Goal: Task Accomplishment & Management: Complete application form

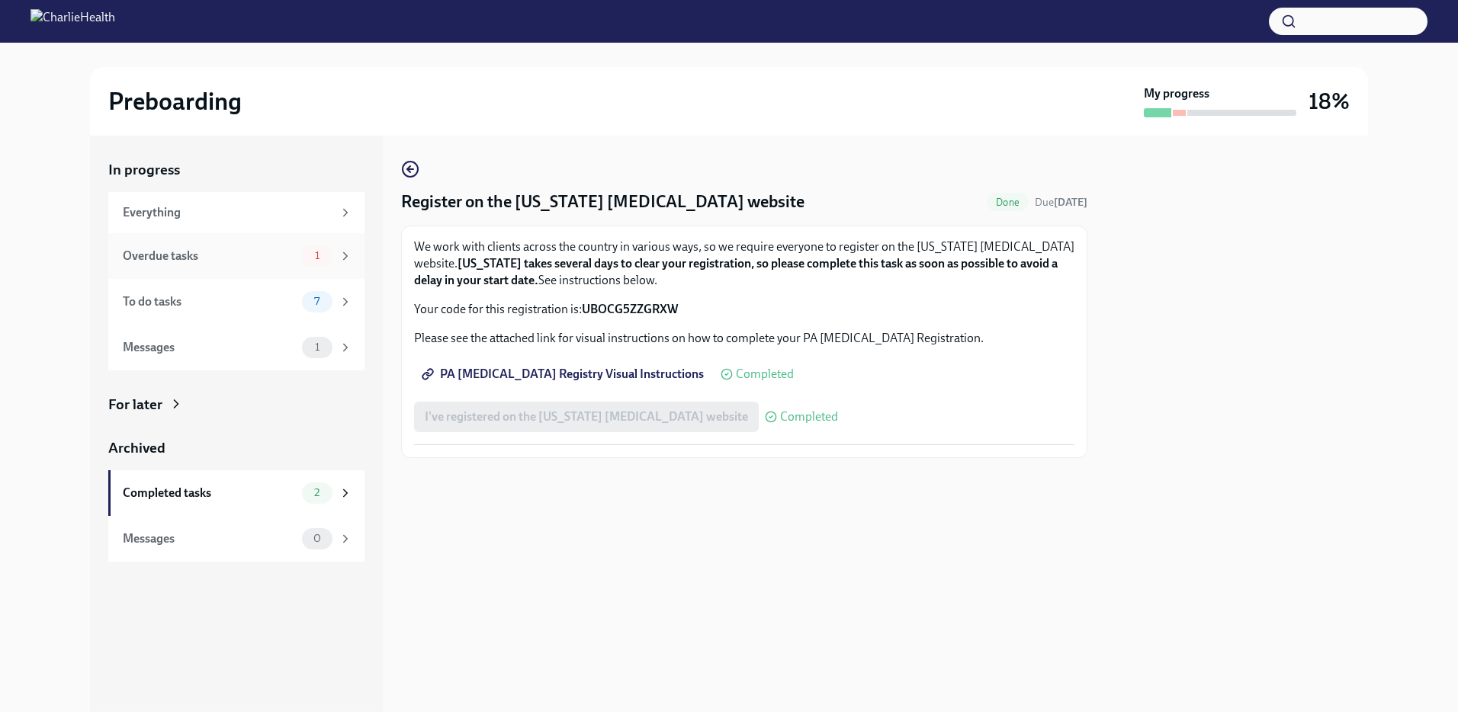
click at [297, 263] on div "Overdue tasks 1" at bounding box center [237, 255] width 229 height 21
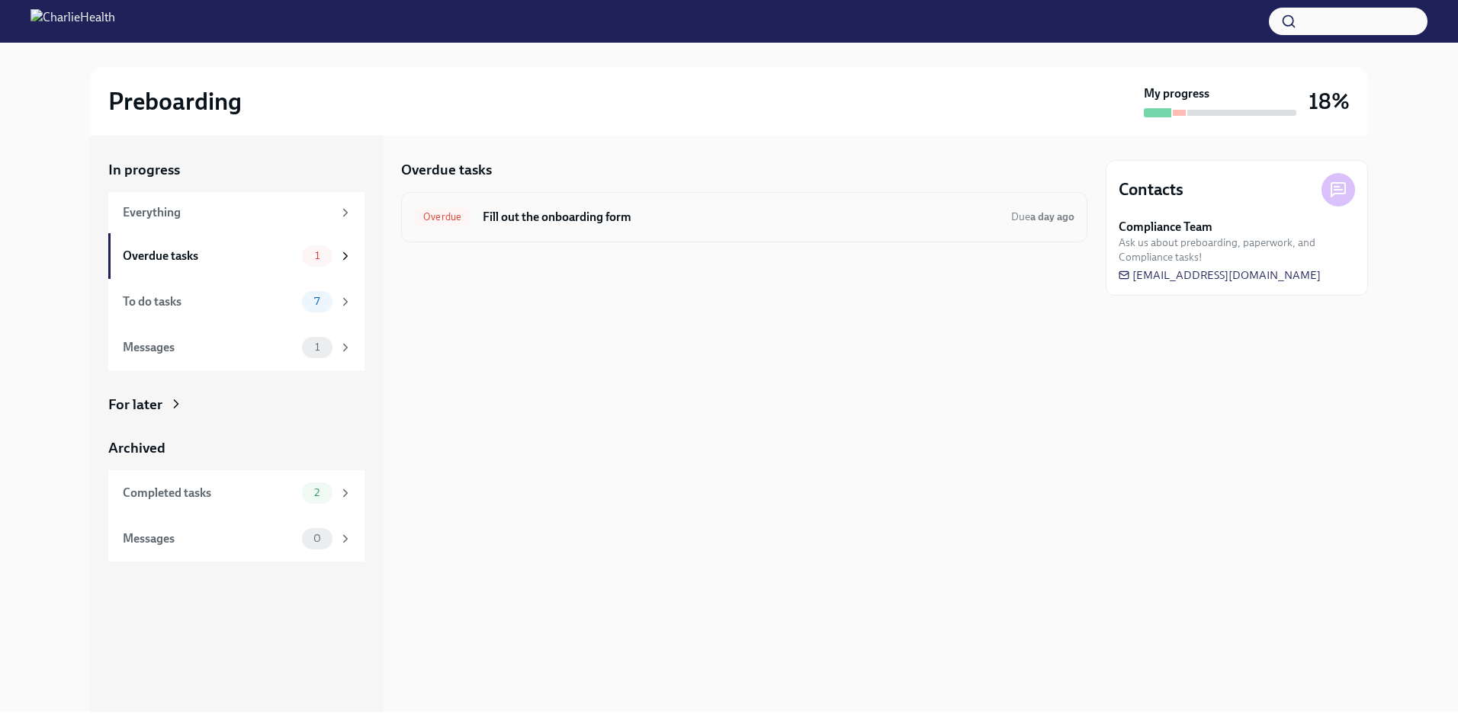
click at [521, 216] on h6 "Fill out the onboarding form" at bounding box center [741, 217] width 516 height 17
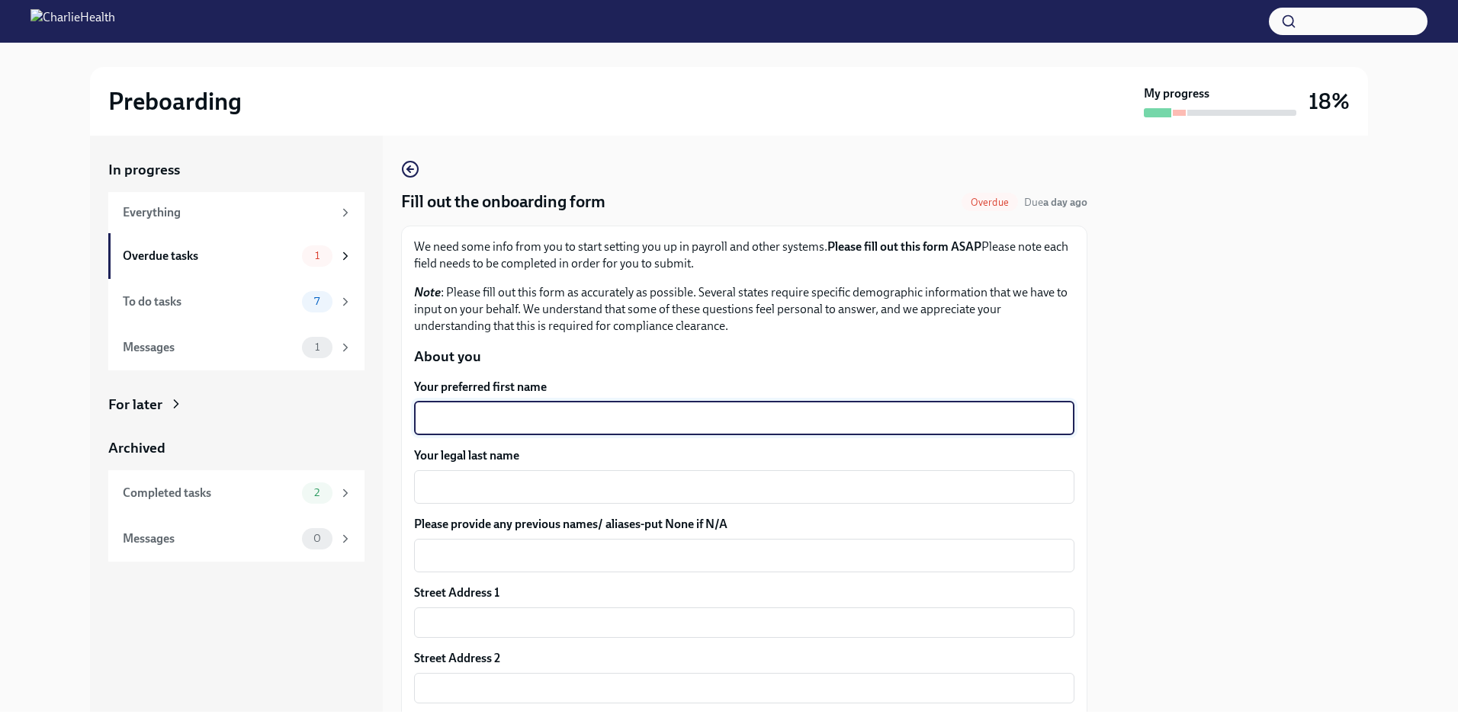
click at [534, 409] on textarea "Your preferred first name" at bounding box center [744, 418] width 642 height 18
type textarea "DaTasia"
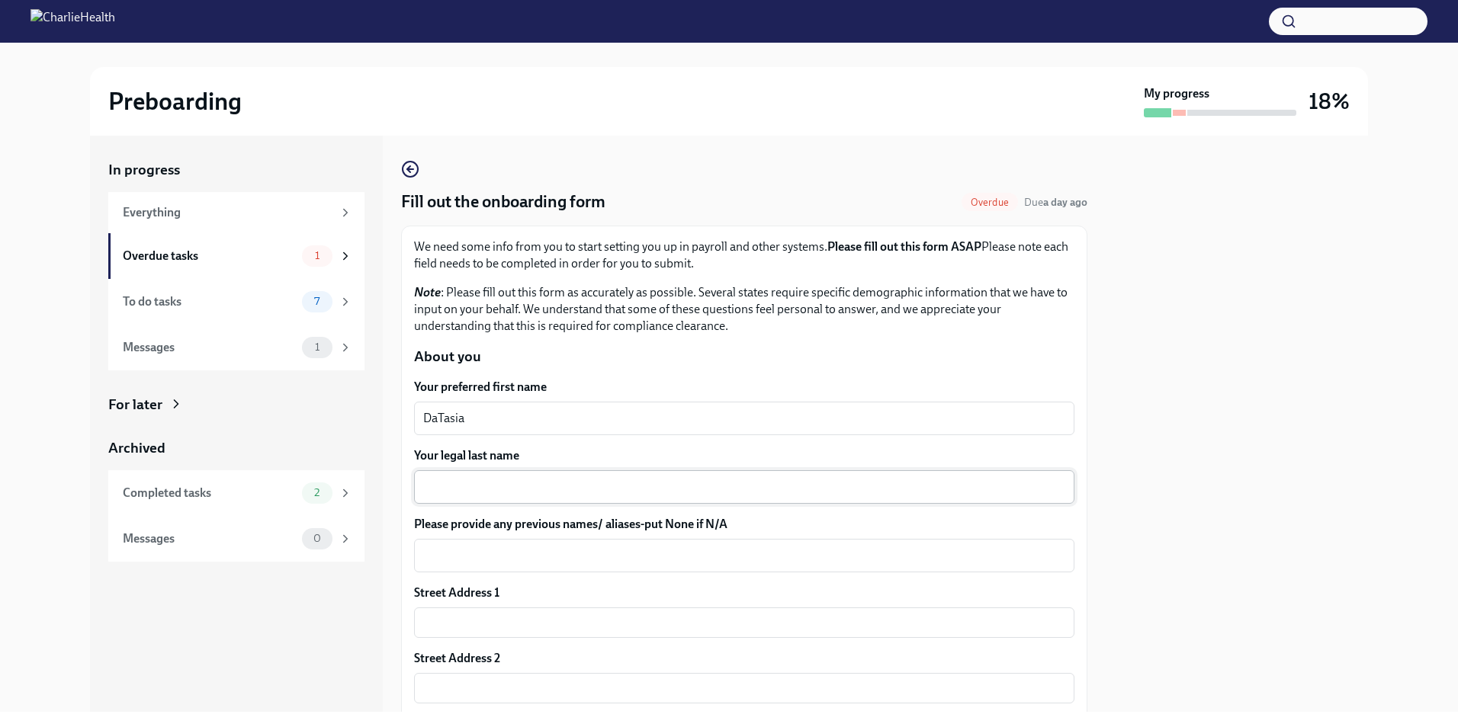
click at [518, 476] on div "x ​" at bounding box center [744, 487] width 660 height 34
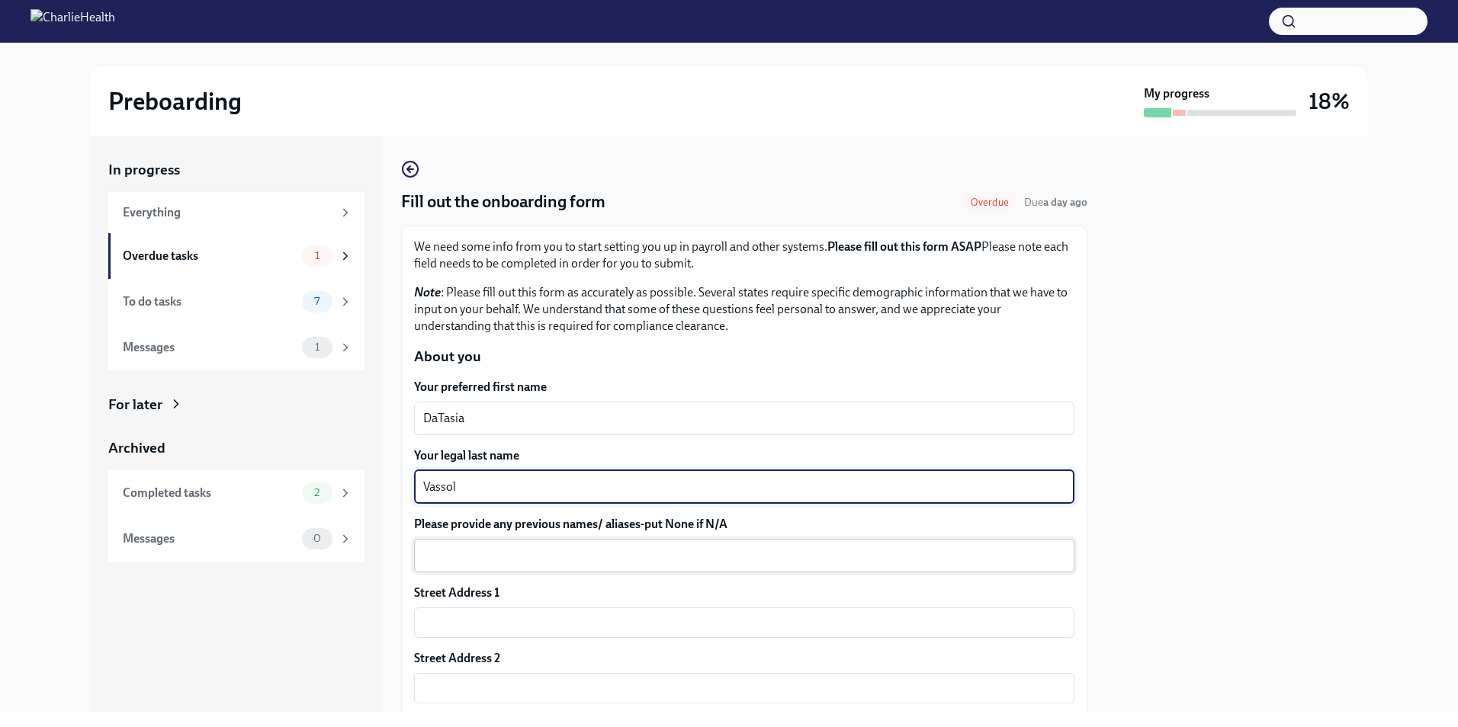
type textarea "Vassol"
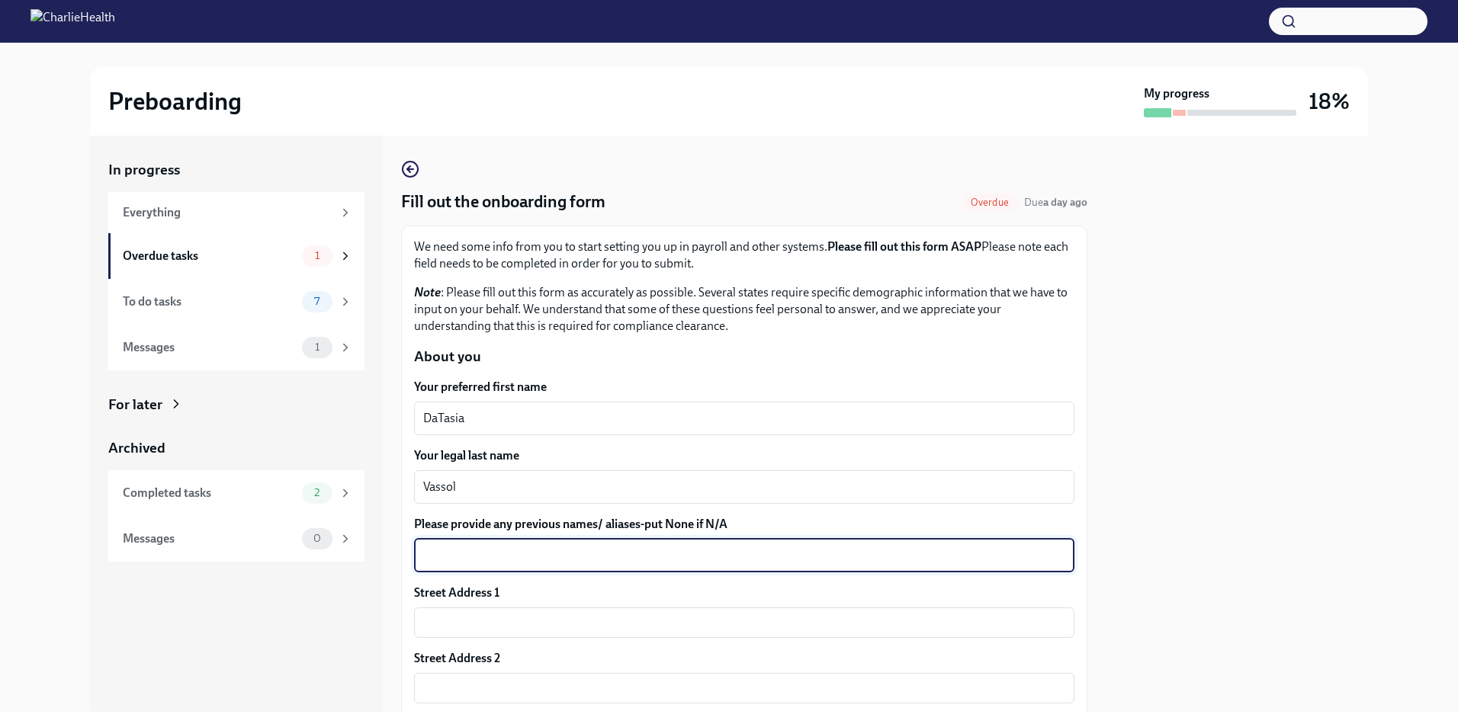
click at [521, 552] on textarea "Please provide any previous names/ aliases-put None if N/A" at bounding box center [744, 556] width 642 height 18
type textarea "Tasia"
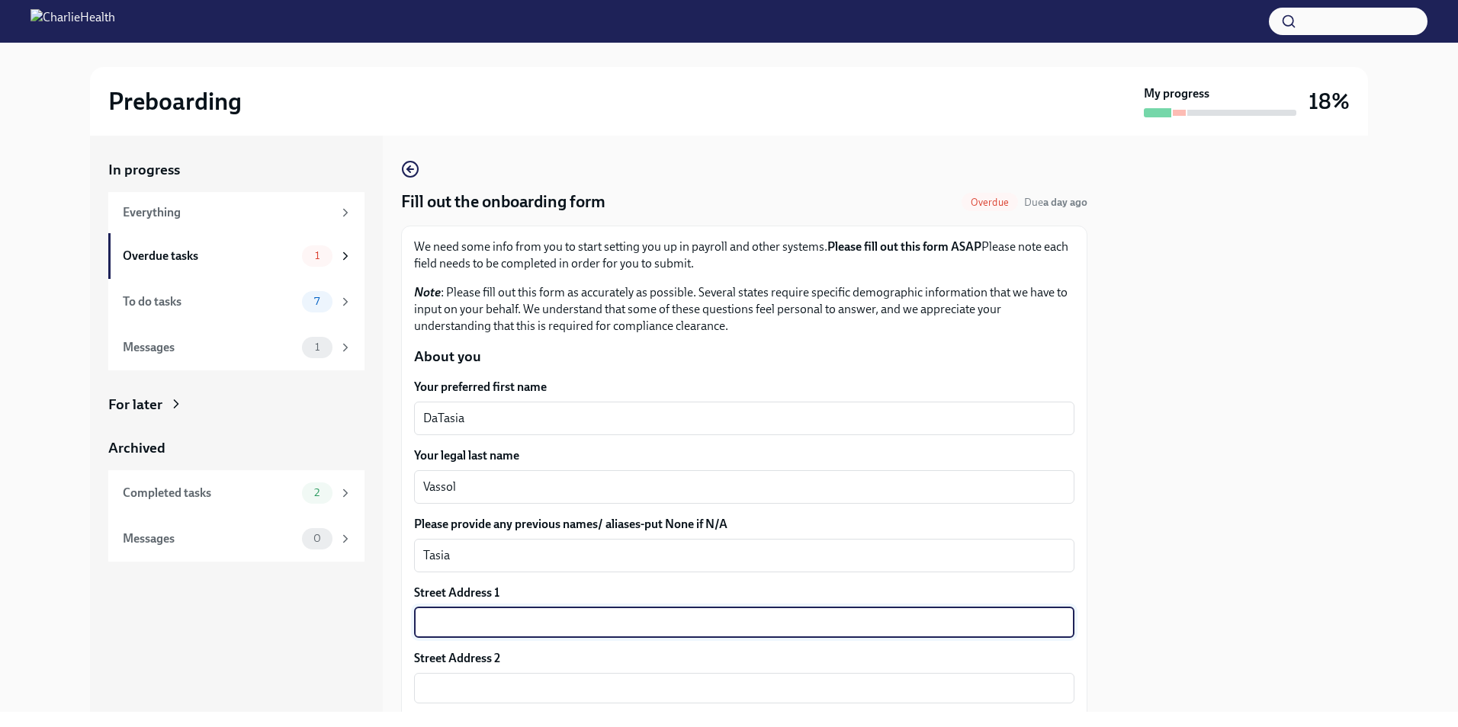
click at [540, 634] on input "text" at bounding box center [744, 623] width 660 height 30
type input "[STREET_ADDRESS][PERSON_NAME]"
type input "66502"
type input "[GEOGRAPHIC_DATA]"
type input "[US_STATE]"
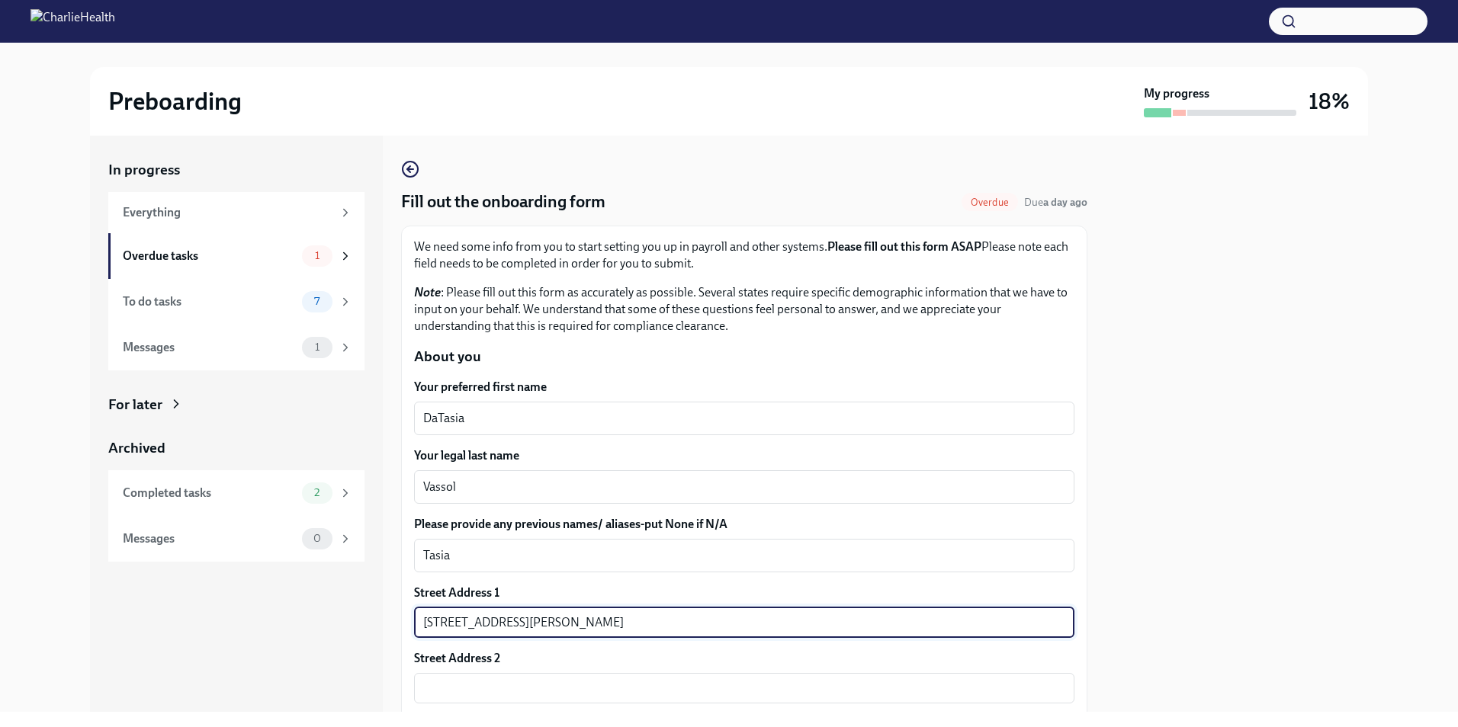
type input "US"
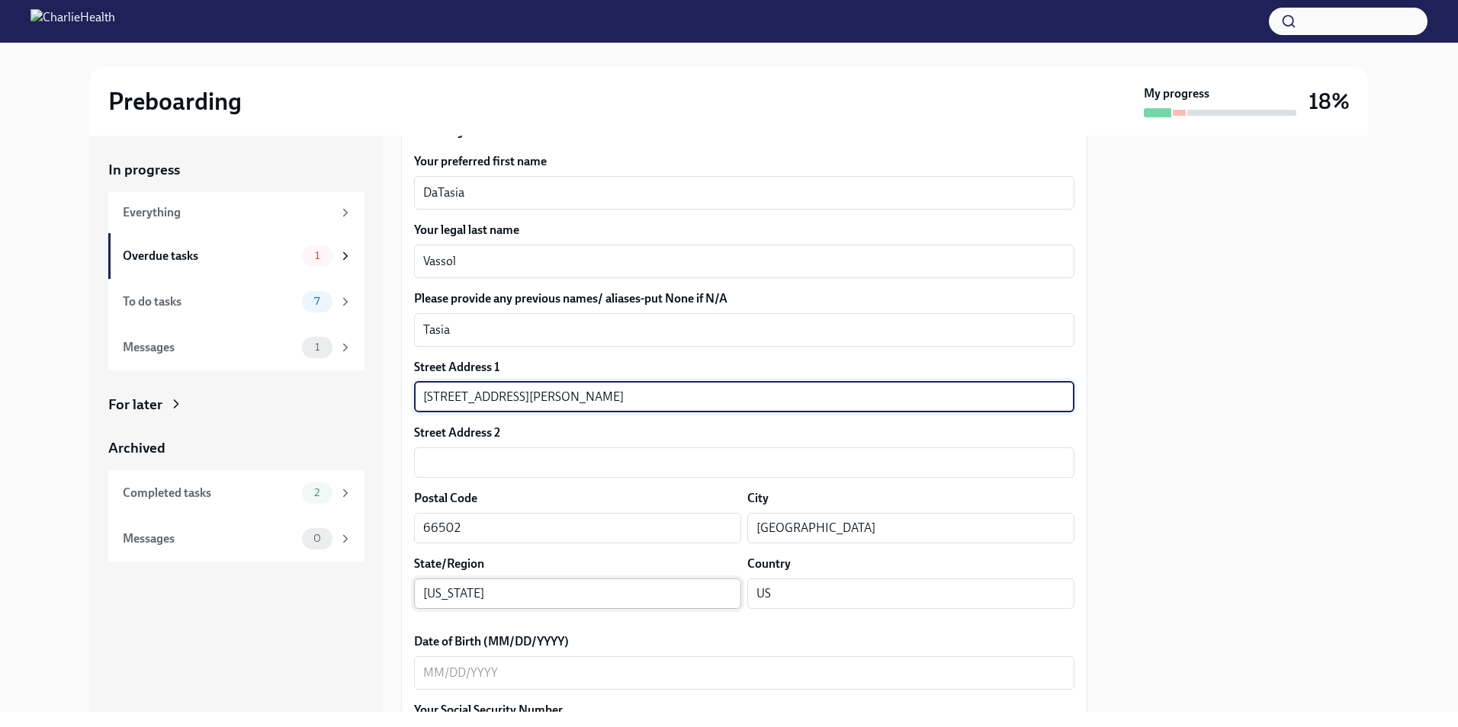
scroll to position [381, 0]
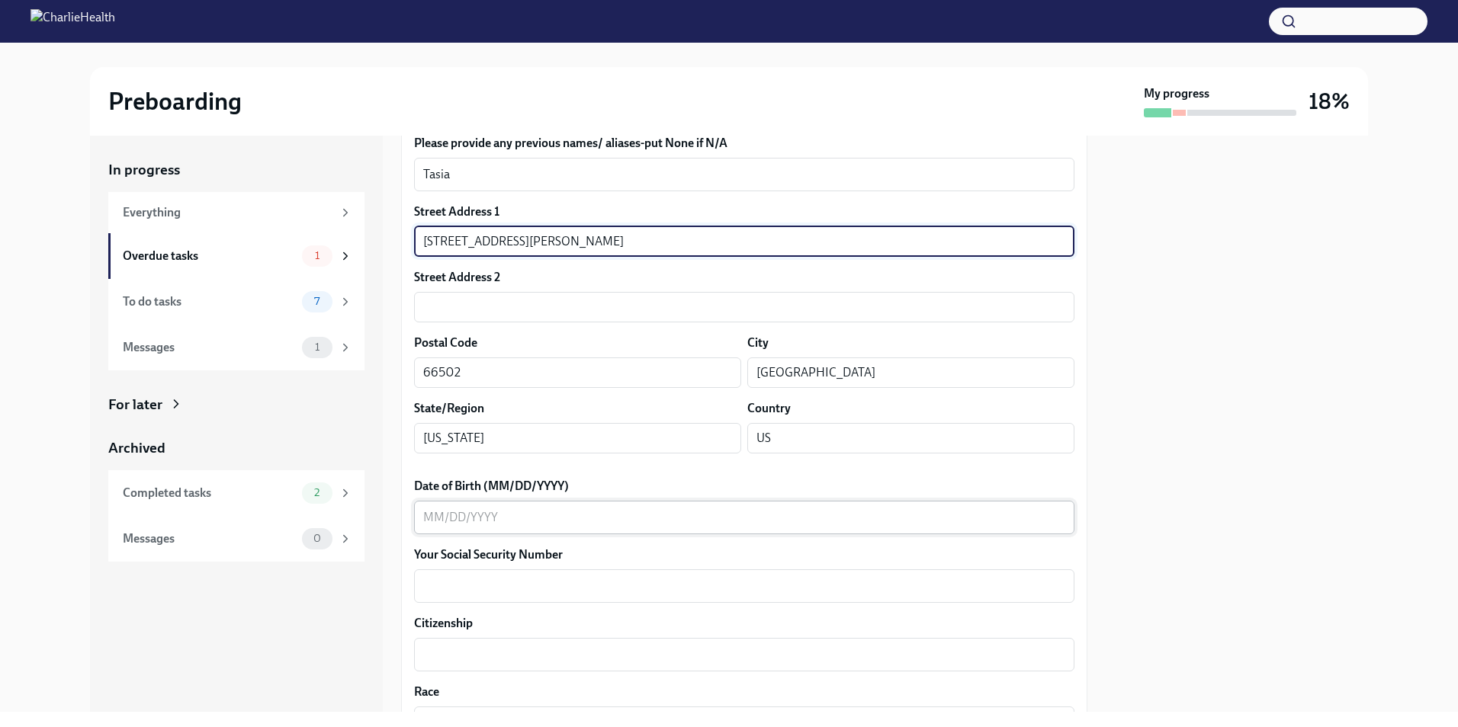
click at [598, 520] on textarea "Date of Birth (MM/DD/YYYY)" at bounding box center [744, 517] width 642 height 18
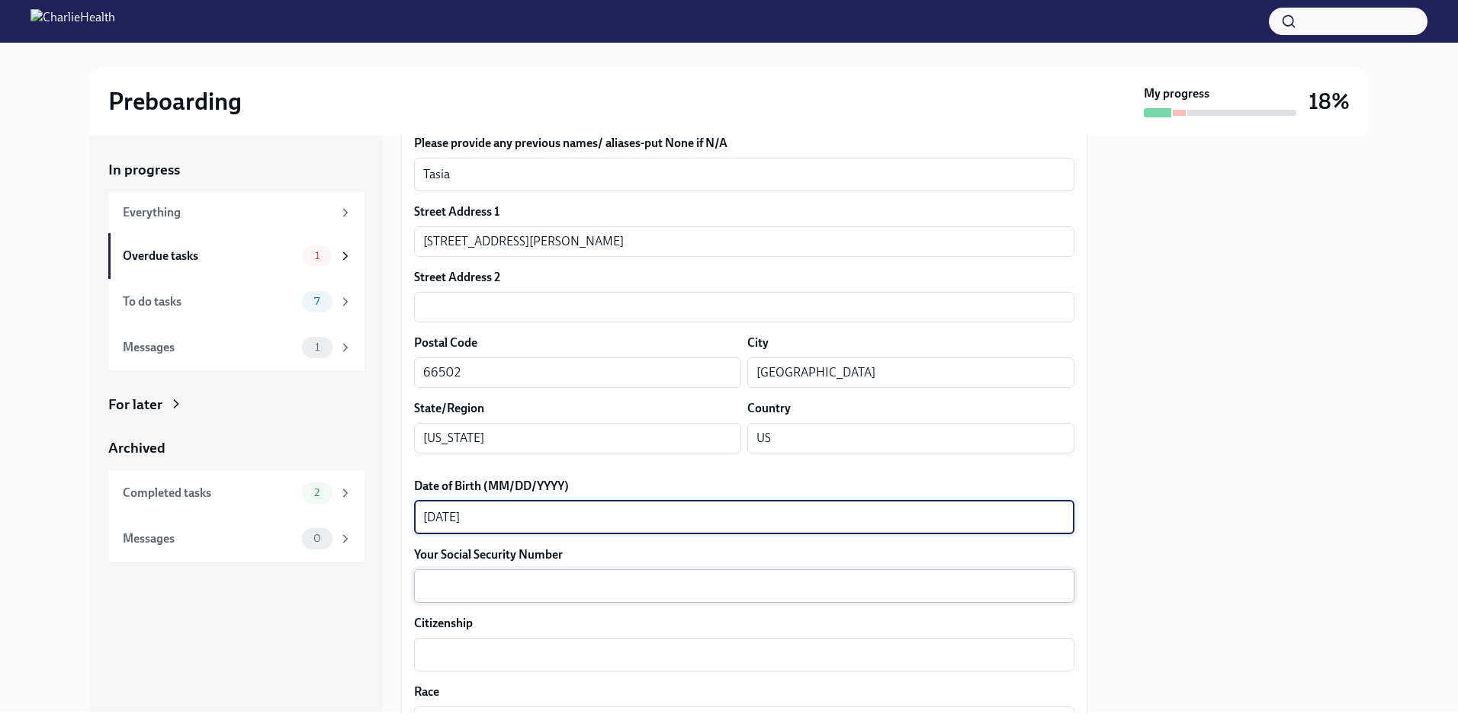
type textarea "[DATE]"
click at [593, 587] on textarea "Your Social Security Number" at bounding box center [744, 586] width 642 height 18
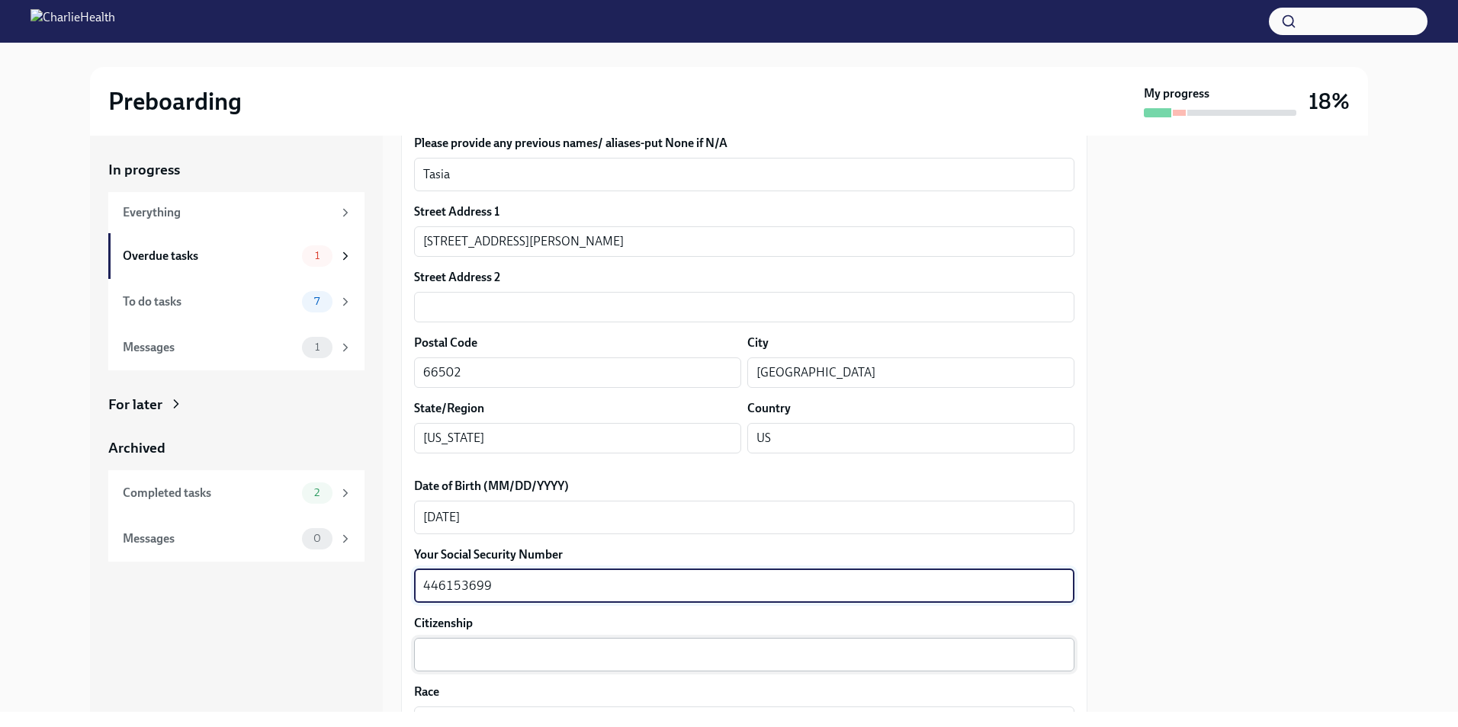
type textarea "446153699"
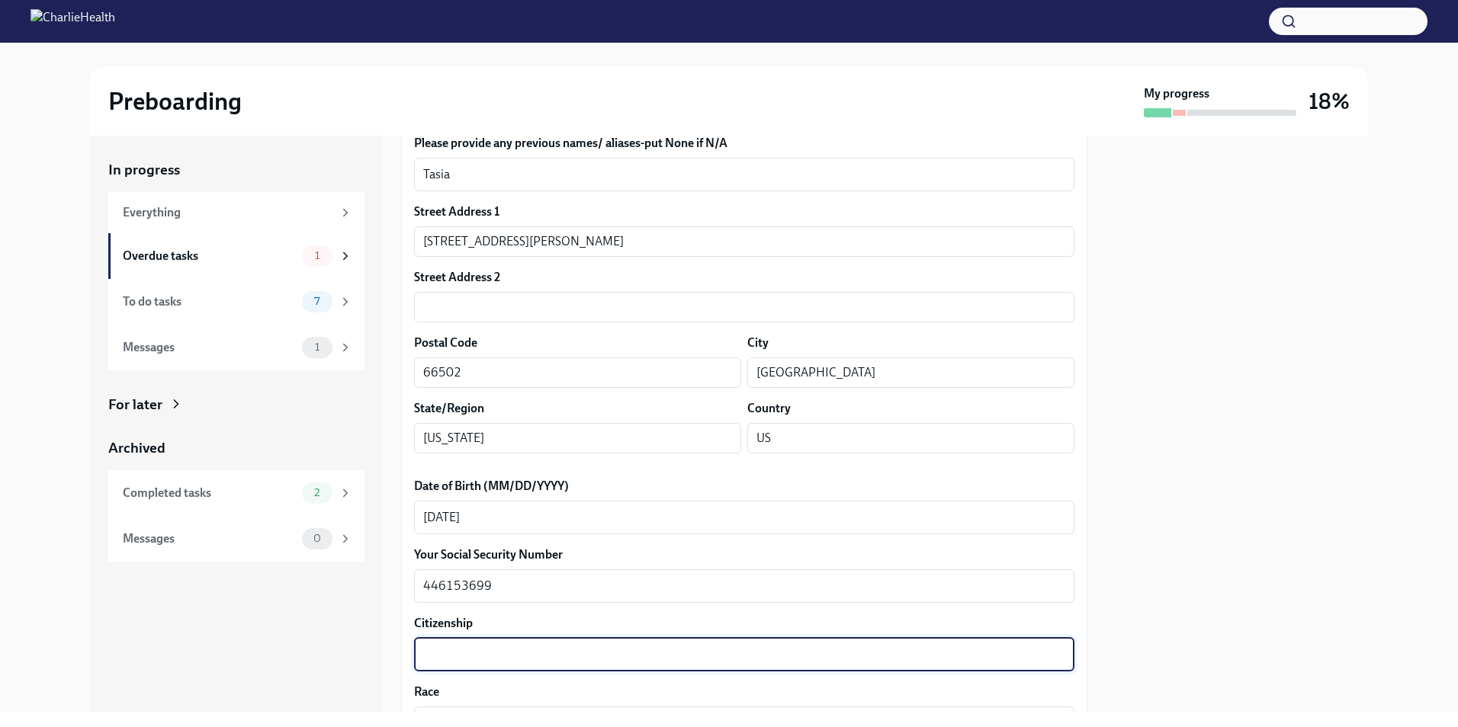
click at [566, 649] on textarea "Citizenship" at bounding box center [744, 655] width 642 height 18
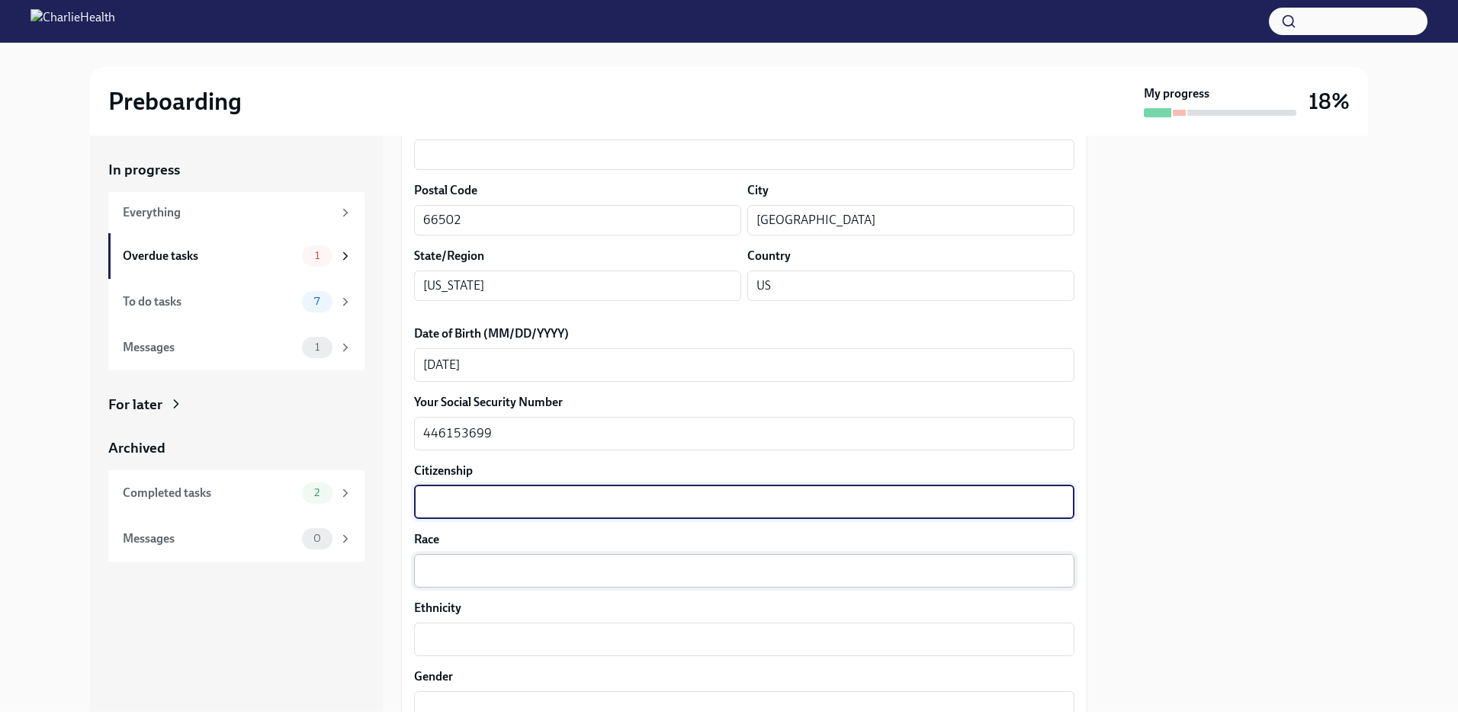
click at [571, 560] on div "x ​" at bounding box center [744, 571] width 660 height 34
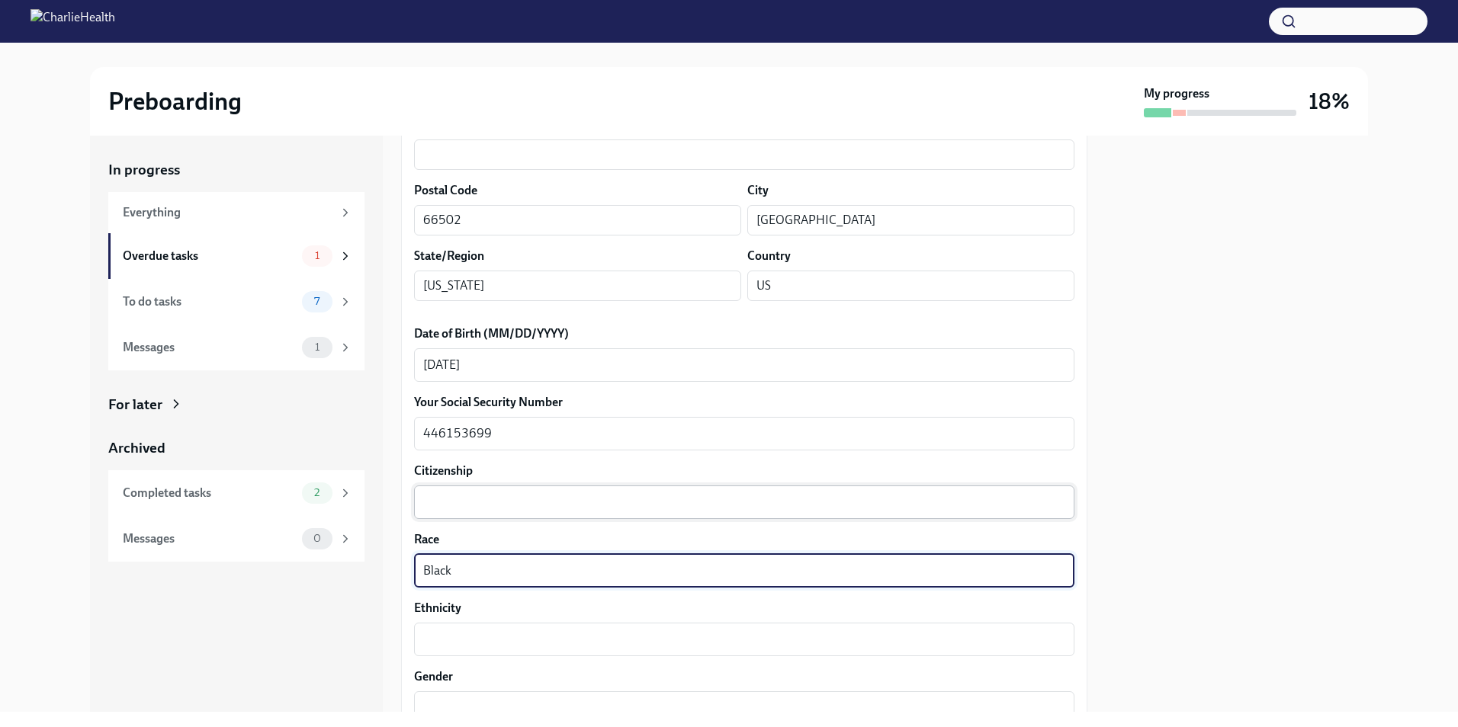
type textarea "Black"
click at [639, 508] on textarea "Citizenship" at bounding box center [744, 502] width 642 height 18
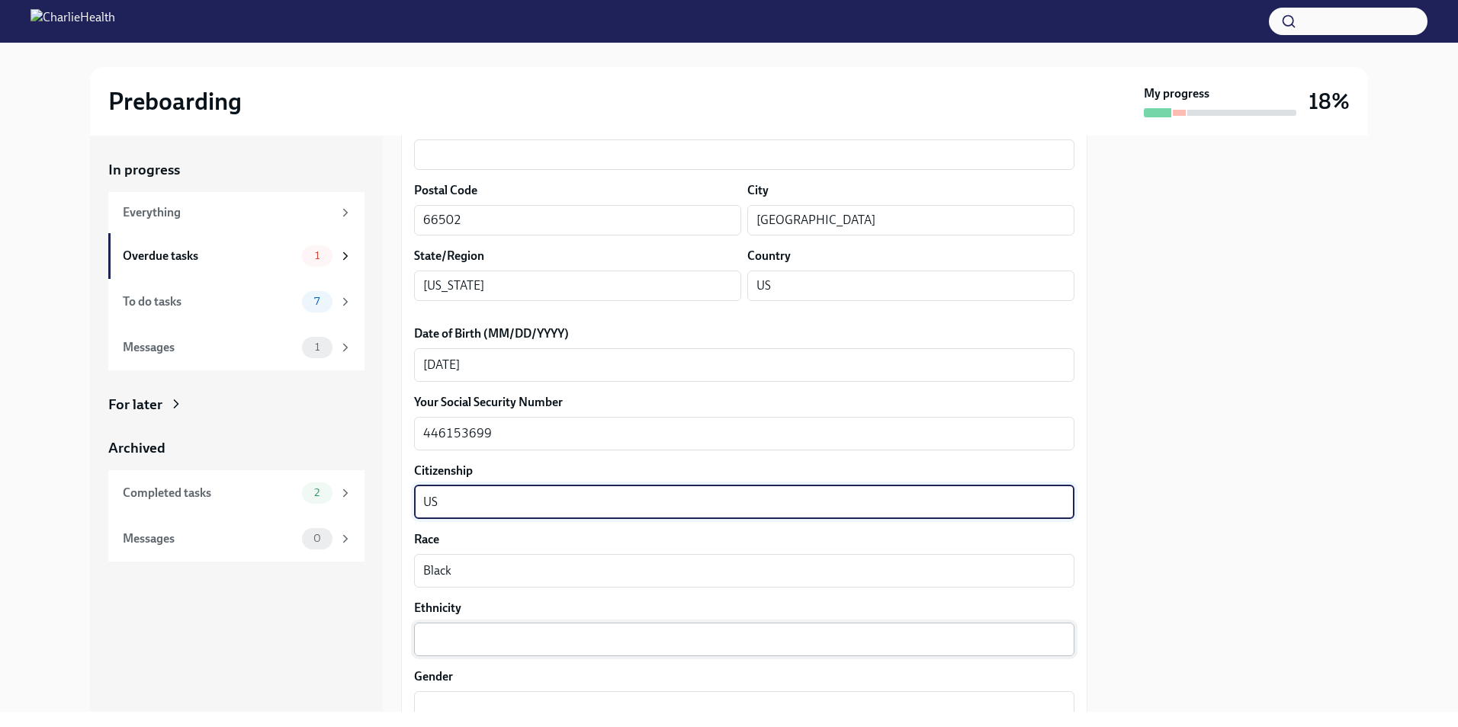
type textarea "US"
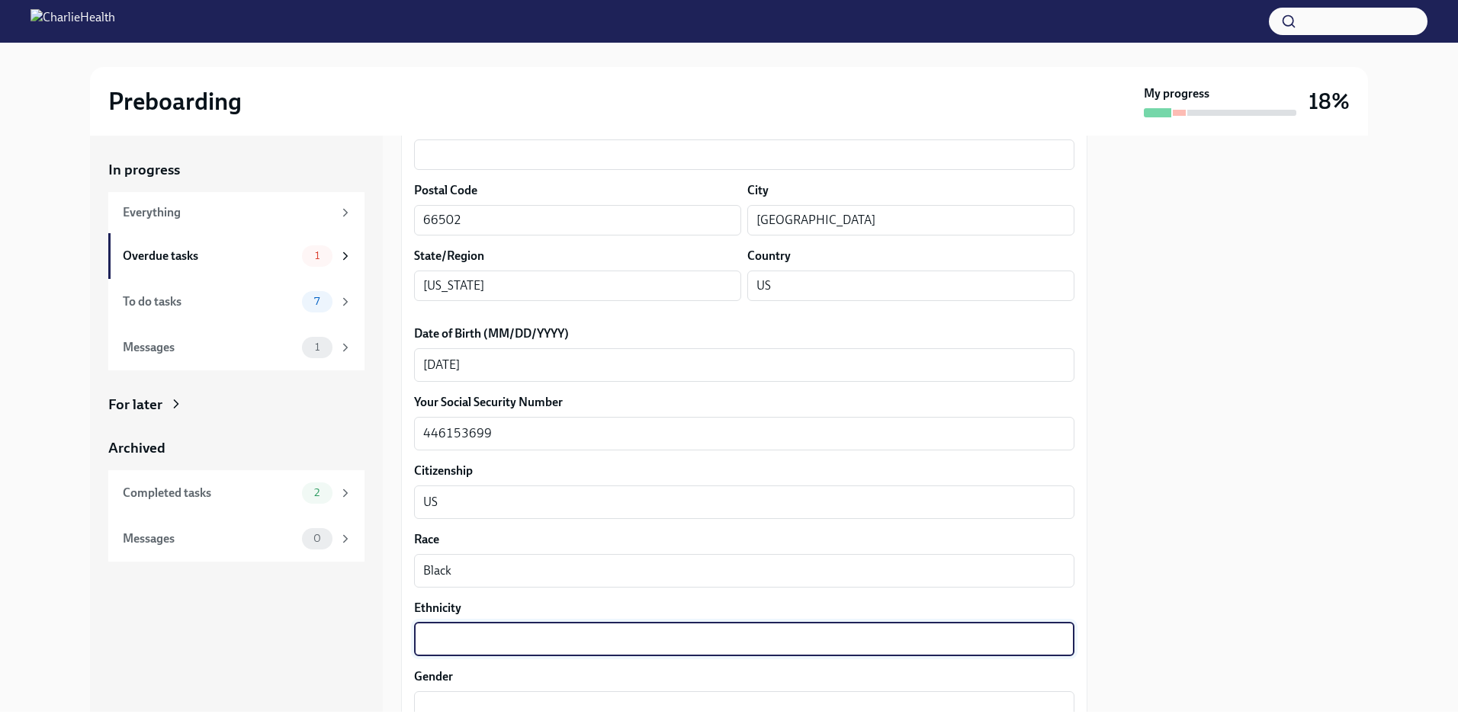
click at [591, 643] on textarea "Ethnicity" at bounding box center [744, 639] width 642 height 18
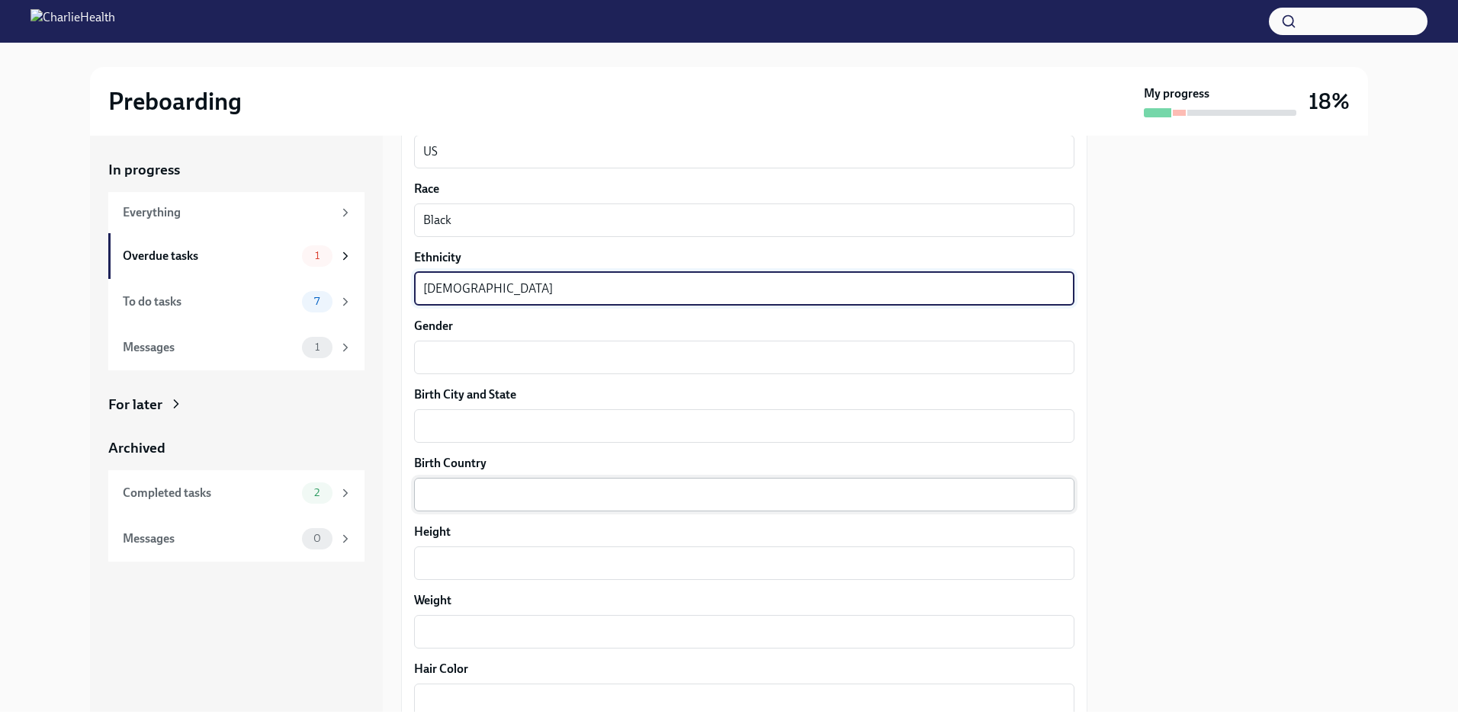
scroll to position [915, 0]
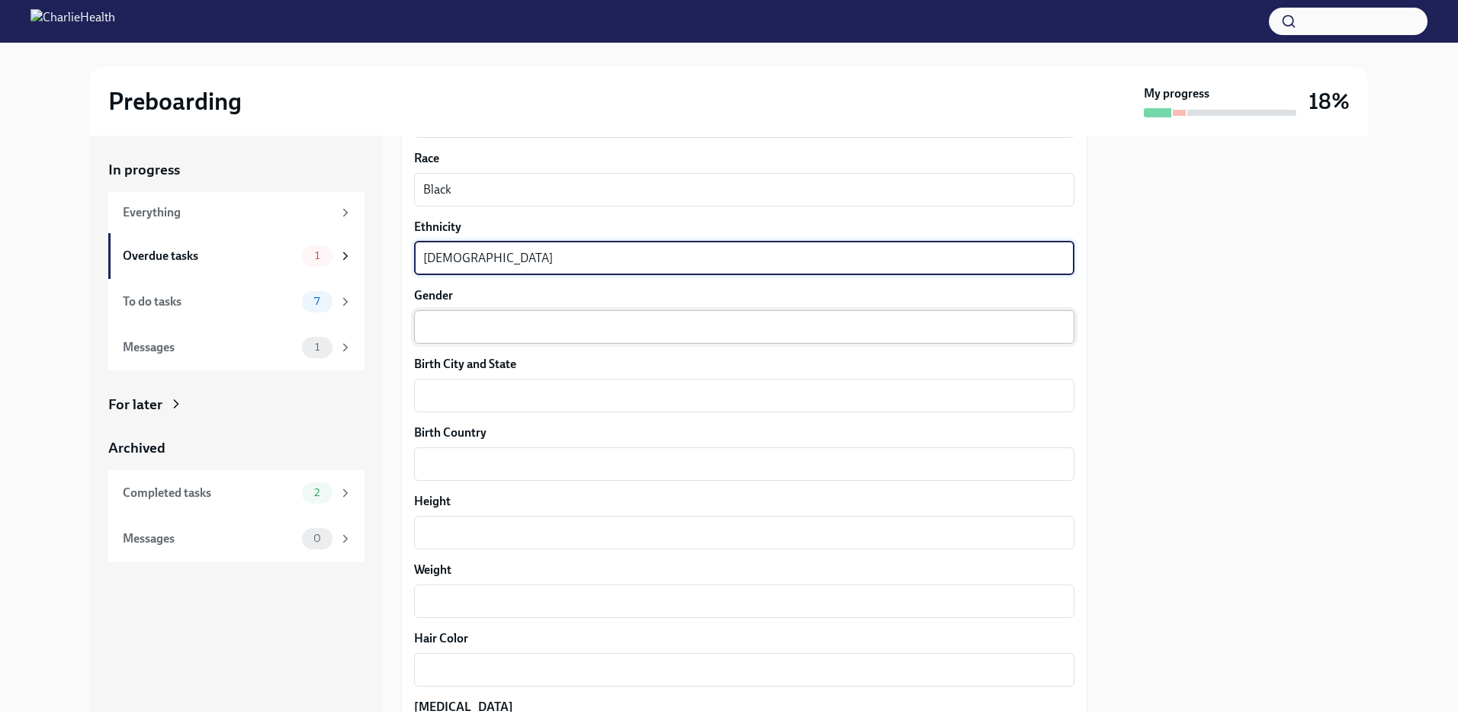
type textarea "[DEMOGRAPHIC_DATA]"
drag, startPoint x: 672, startPoint y: 336, endPoint x: 660, endPoint y: 344, distance: 13.7
click at [660, 344] on div "Your preferred first name DaTasia x ​ Your legal last name Vassol x ​ Please pr…" at bounding box center [744, 199] width 660 height 1470
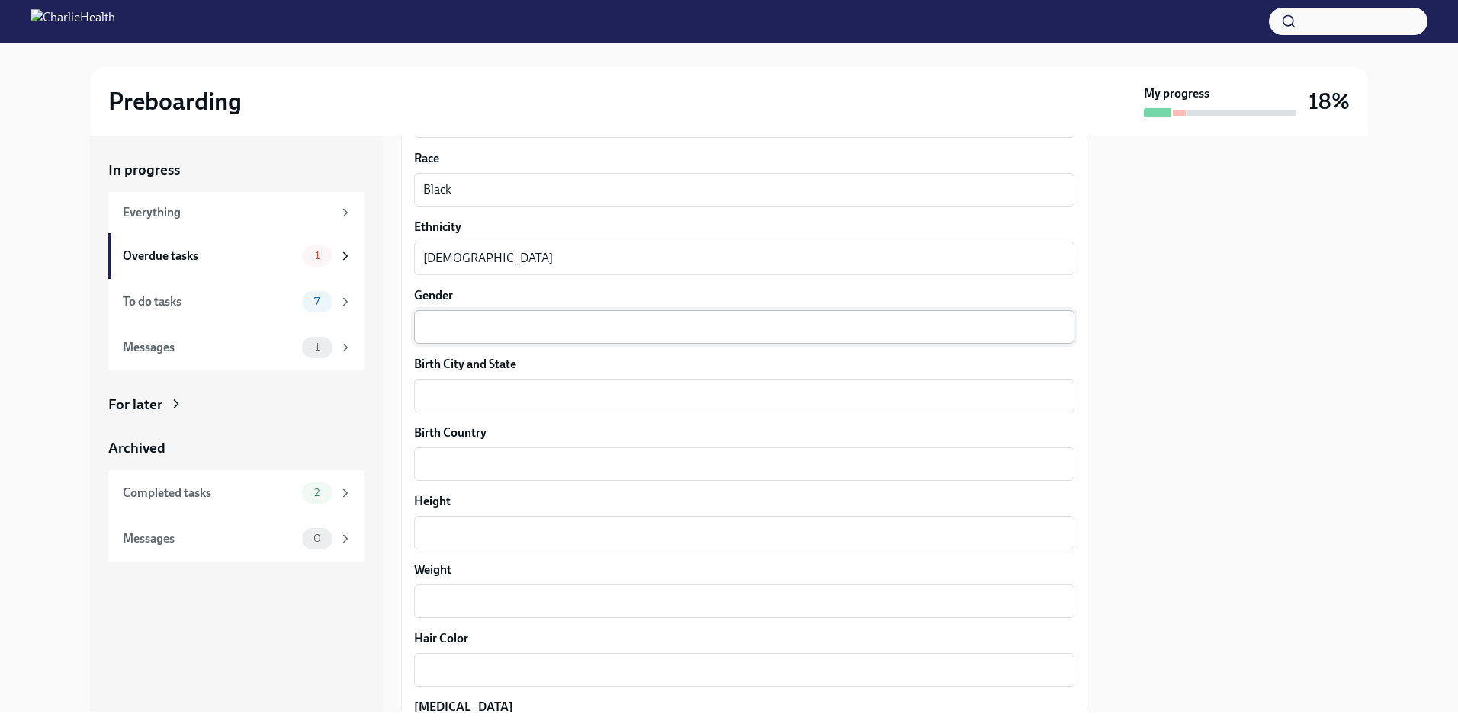
drag, startPoint x: 660, startPoint y: 344, endPoint x: 643, endPoint y: 325, distance: 25.9
click at [643, 325] on textarea "Gender" at bounding box center [744, 327] width 642 height 18
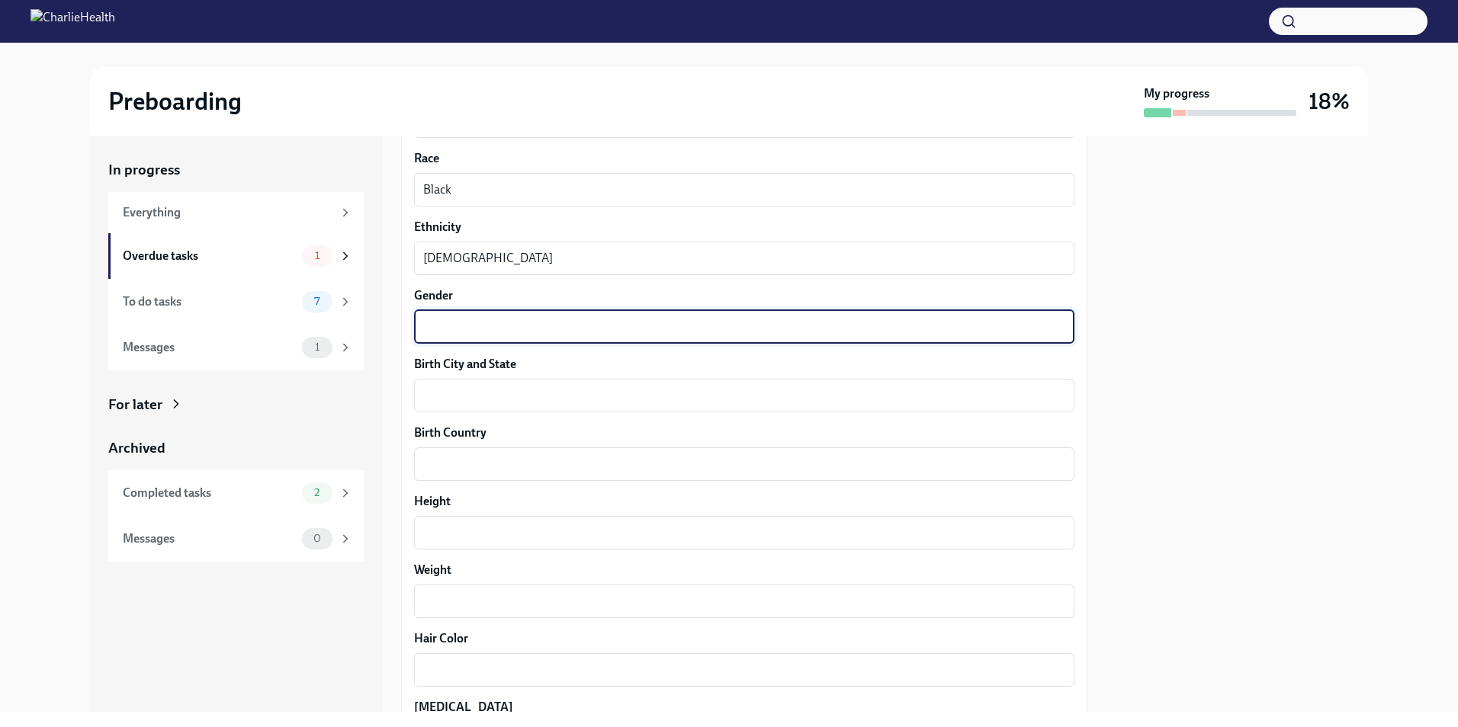
type textarea "G"
type textarea "[DEMOGRAPHIC_DATA]"
click at [624, 379] on div "x ​" at bounding box center [744, 396] width 660 height 34
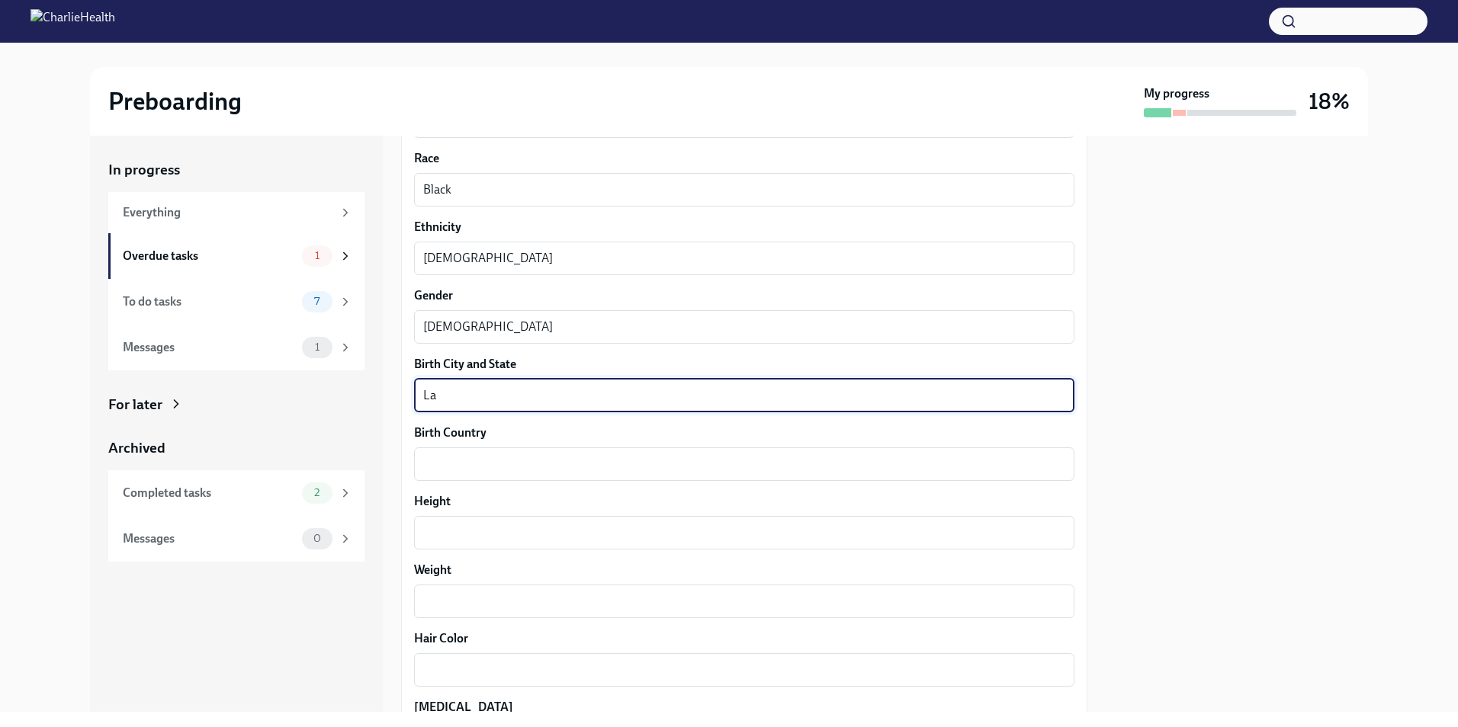
type textarea "L"
type textarea "[GEOGRAPHIC_DATA], [US_STATE]"
click at [598, 455] on textarea "Birth Country" at bounding box center [744, 464] width 642 height 18
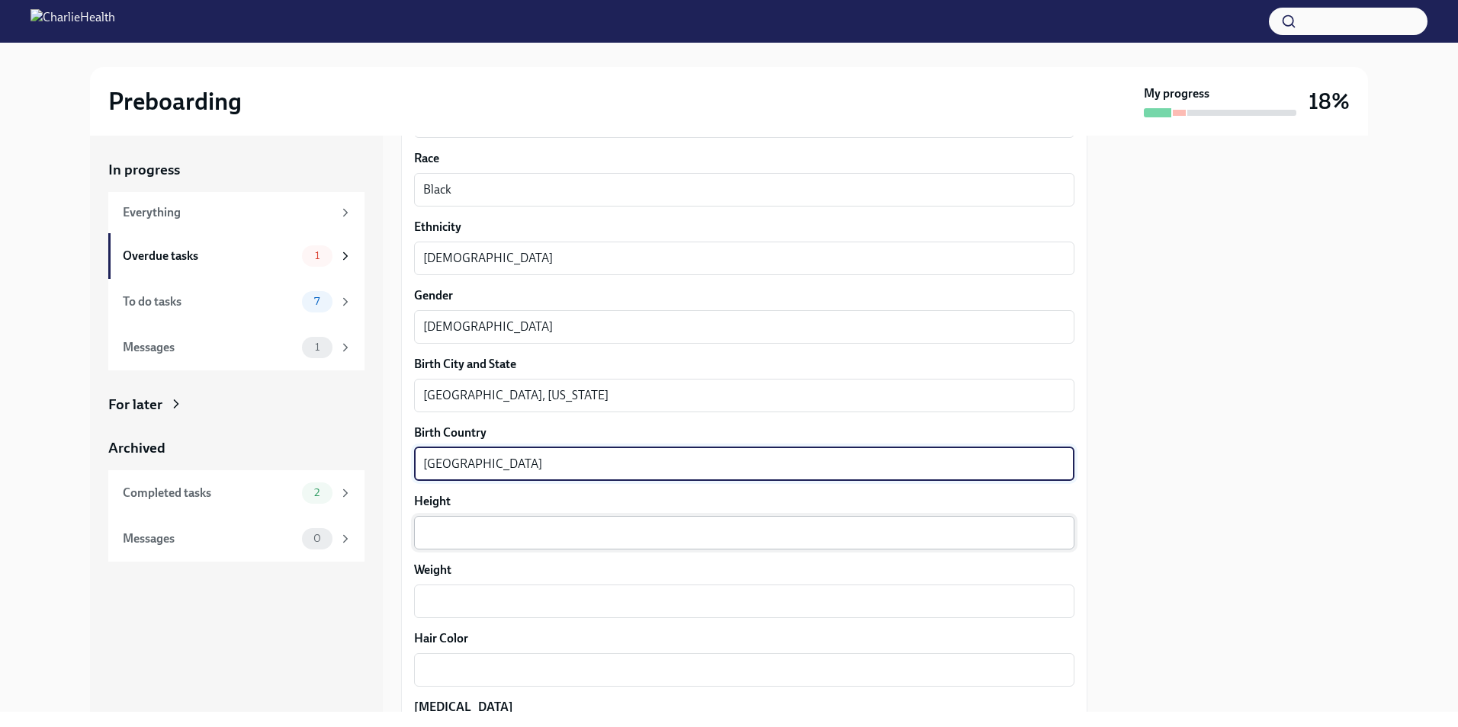
type textarea "[GEOGRAPHIC_DATA]"
click at [568, 539] on textarea "Height" at bounding box center [744, 533] width 642 height 18
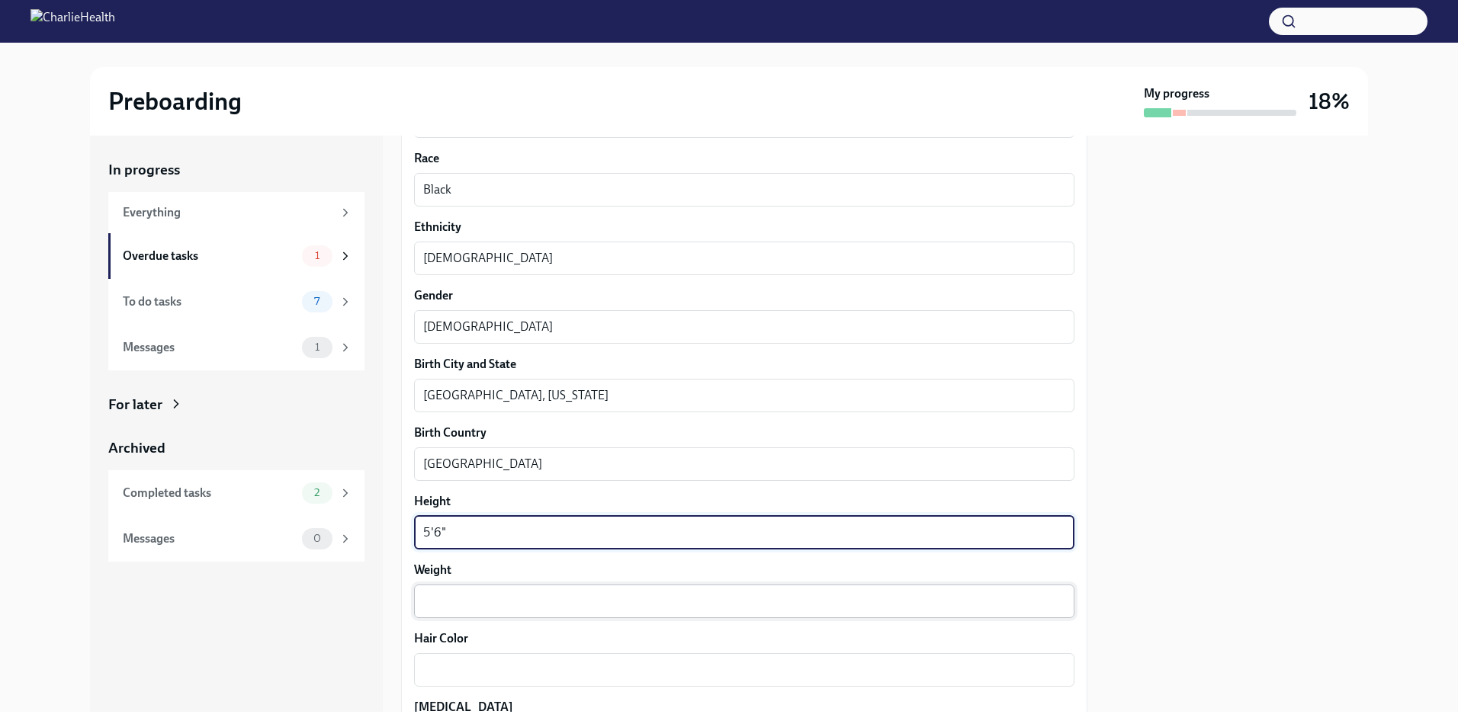
type textarea "5'6""
click at [555, 603] on textarea "Weight" at bounding box center [744, 601] width 642 height 18
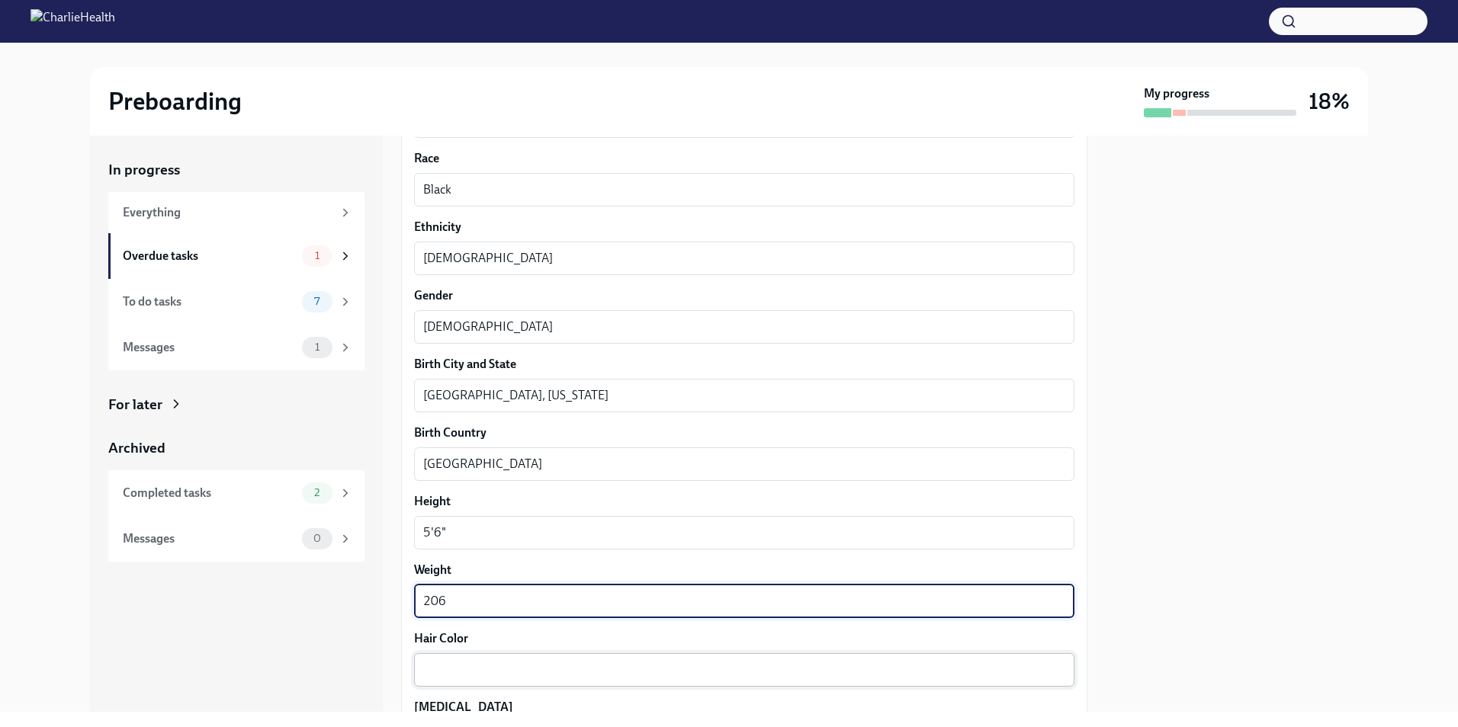
type textarea "206"
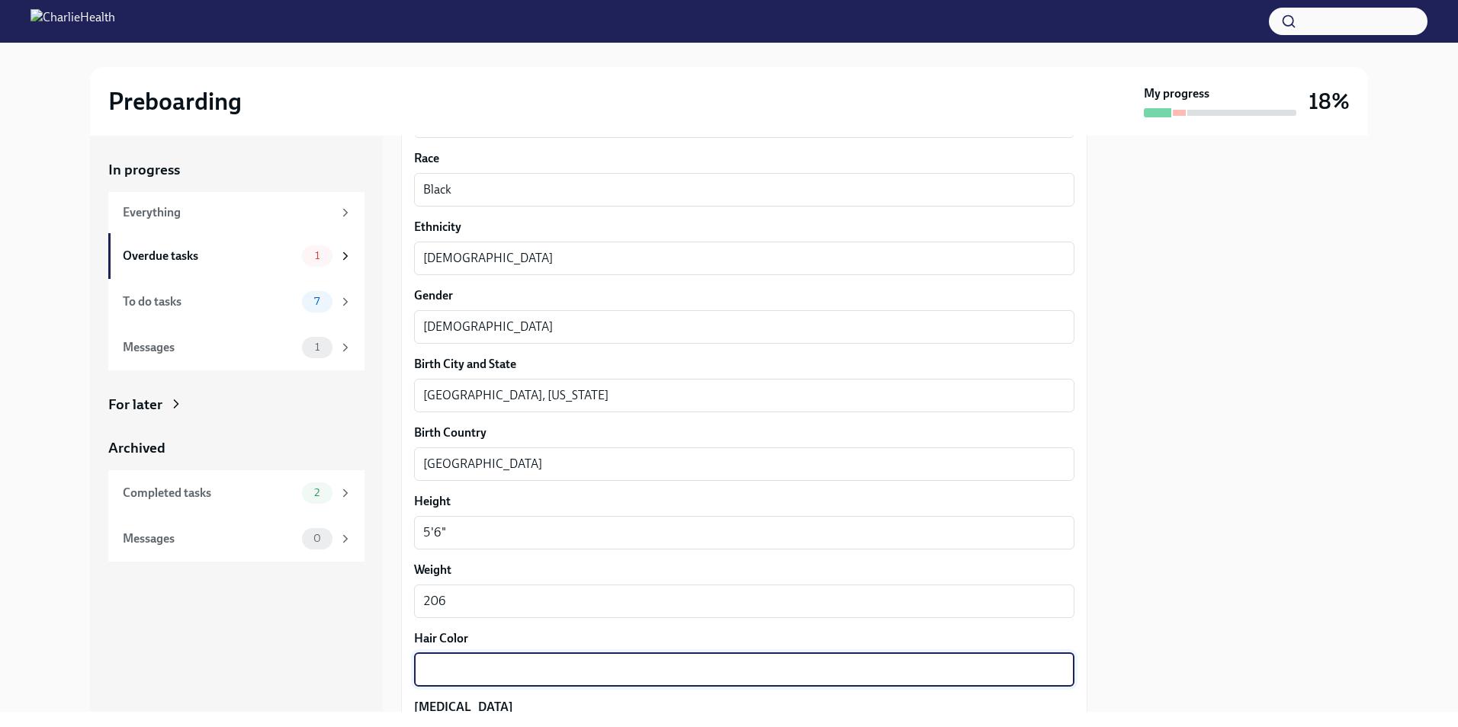
click at [634, 669] on textarea "Hair Color" at bounding box center [744, 670] width 642 height 18
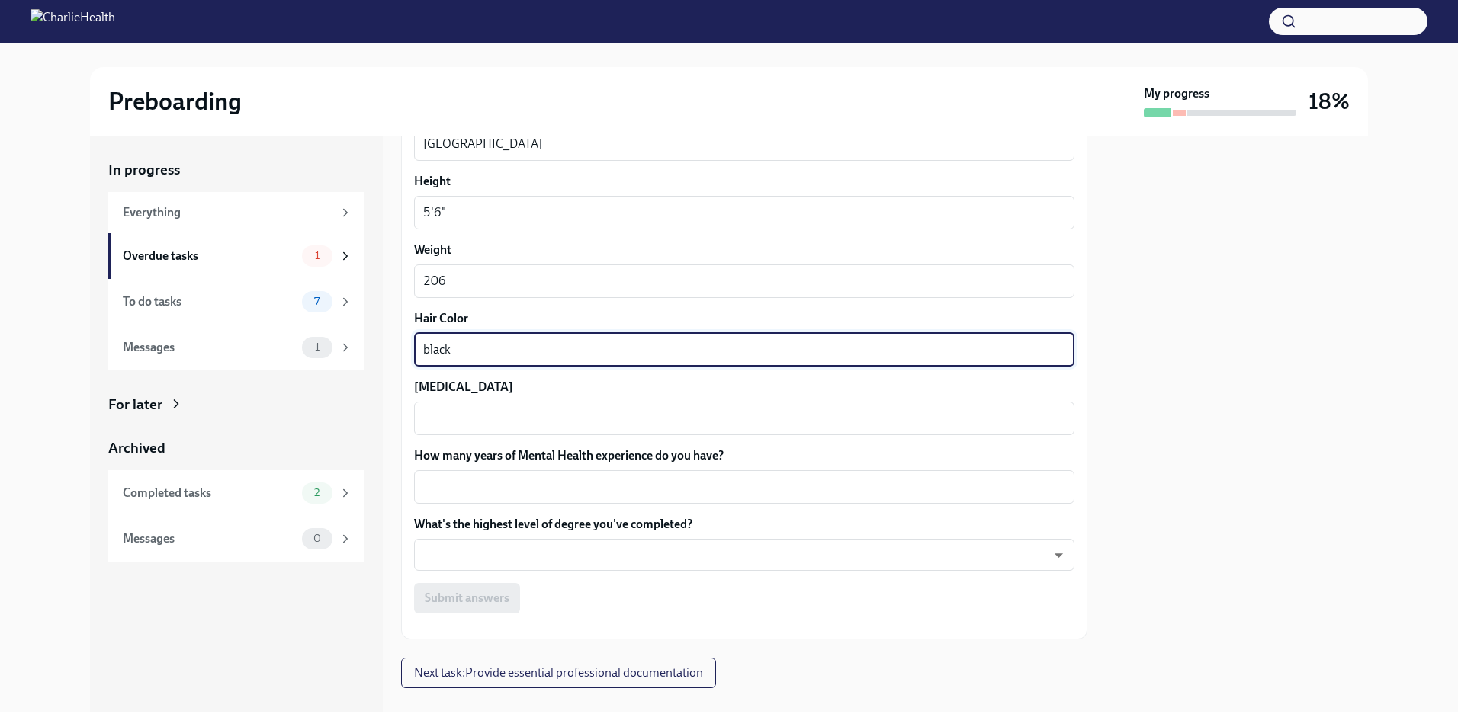
scroll to position [1260, 0]
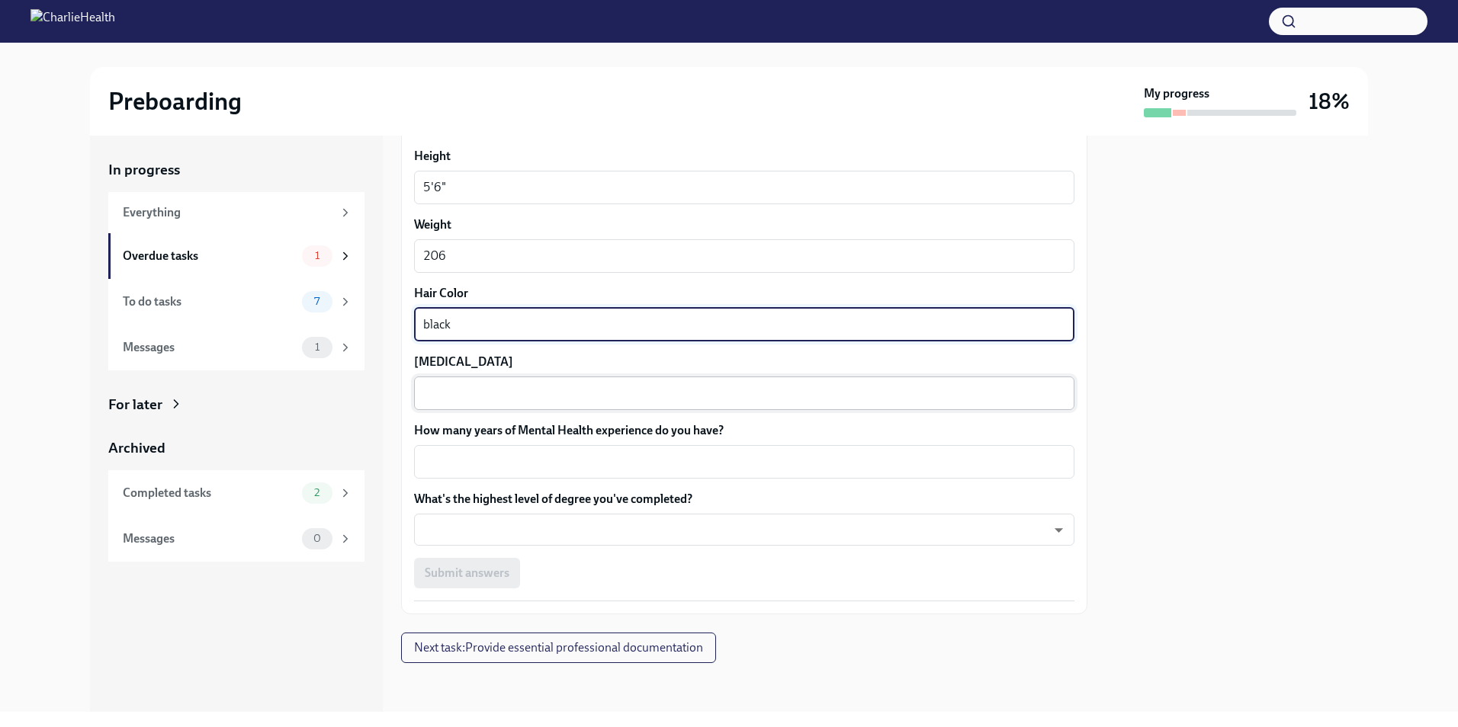
type textarea "black"
click at [787, 397] on textarea "[MEDICAL_DATA]" at bounding box center [744, 393] width 642 height 18
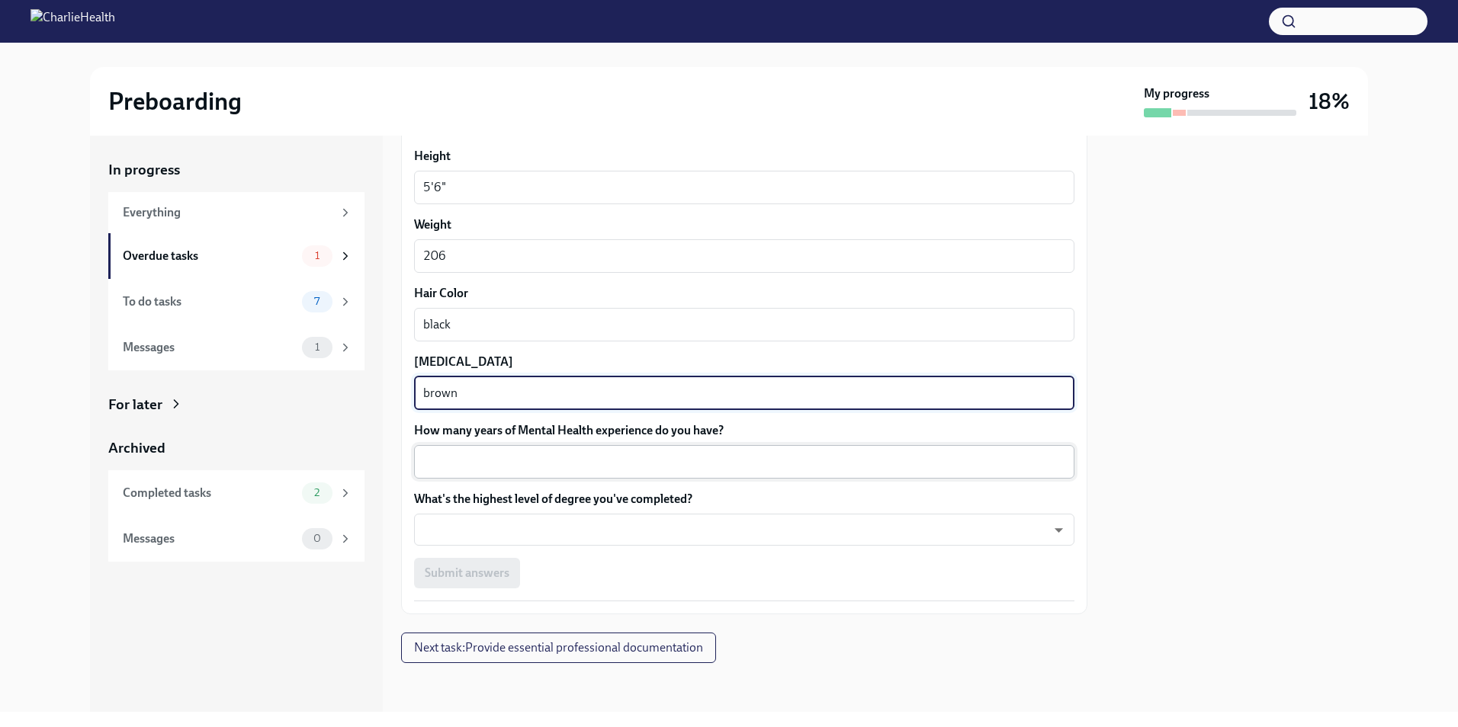
type textarea "brown"
click at [813, 473] on div "x ​" at bounding box center [744, 462] width 660 height 34
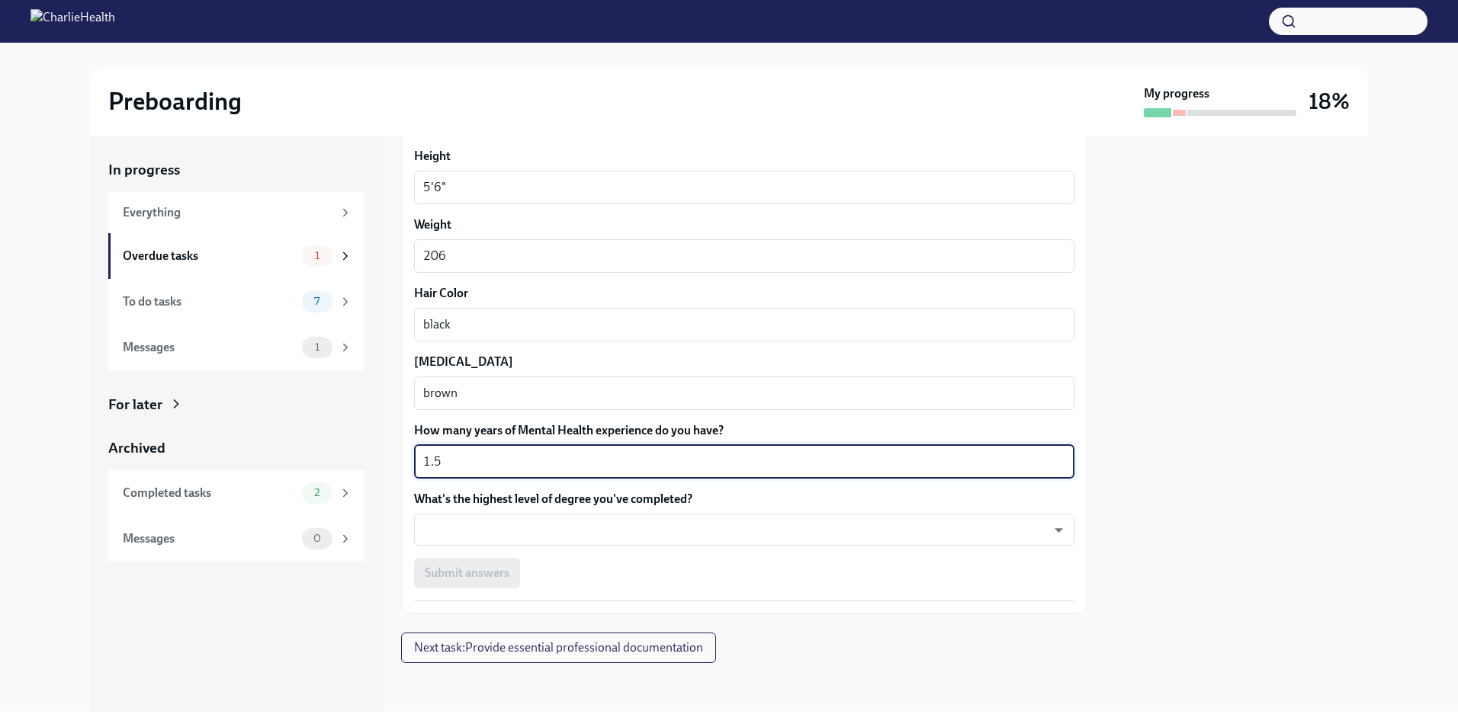
click at [702, 460] on textarea "1.5" at bounding box center [744, 462] width 642 height 18
click at [704, 460] on textarea "1.5" at bounding box center [744, 462] width 642 height 18
type textarea "2"
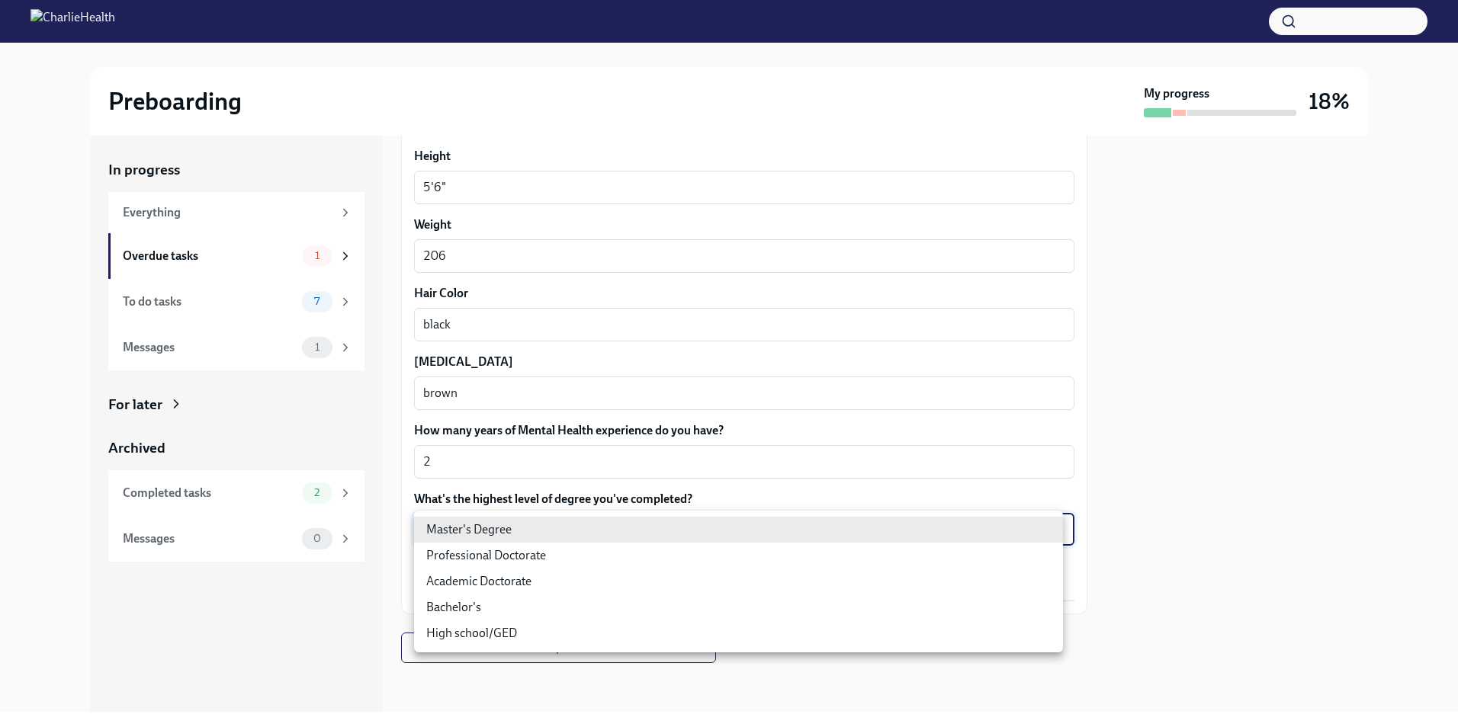
click at [683, 524] on body "Preboarding My progress 18% In progress Everything Overdue tasks 1 To do tasks …" at bounding box center [729, 363] width 1458 height 727
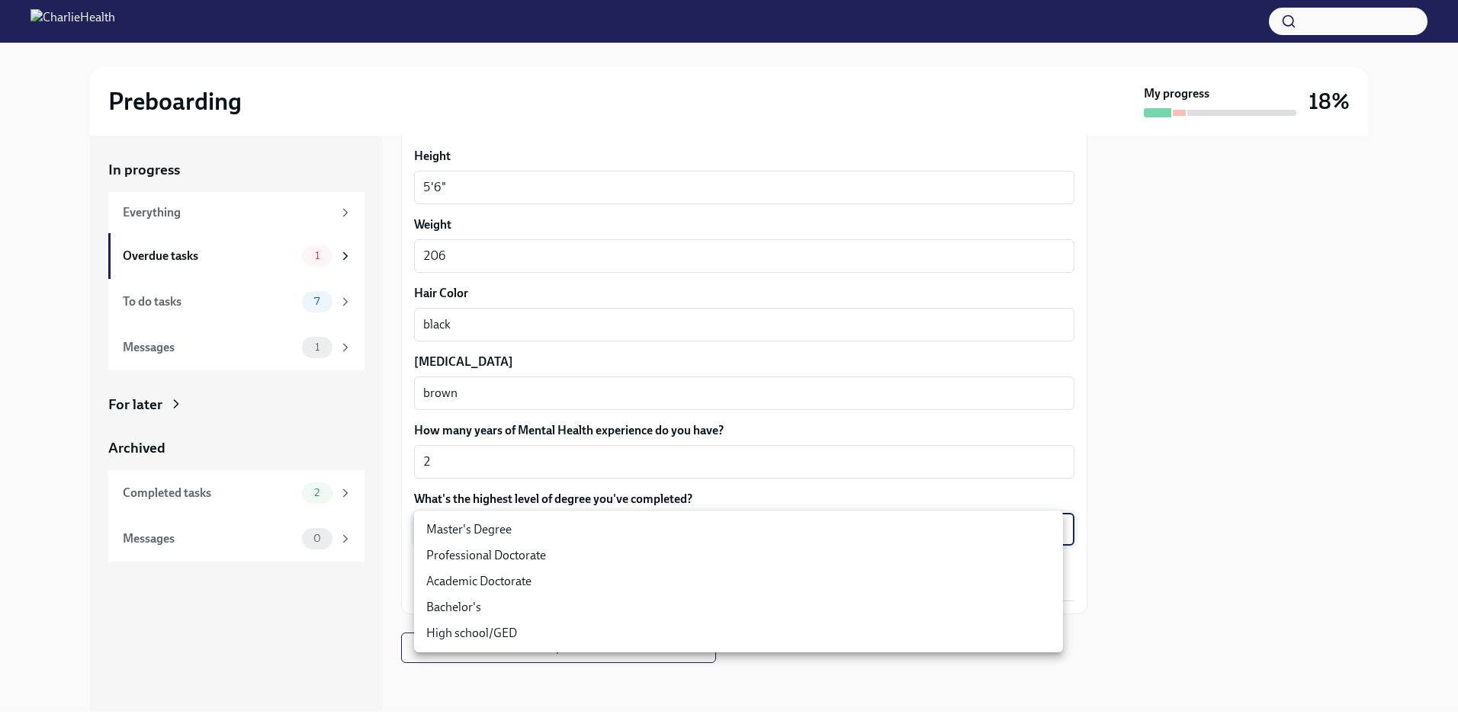
click at [639, 530] on li "Master's Degree" at bounding box center [738, 530] width 649 height 26
type input "2vBr-ghkD"
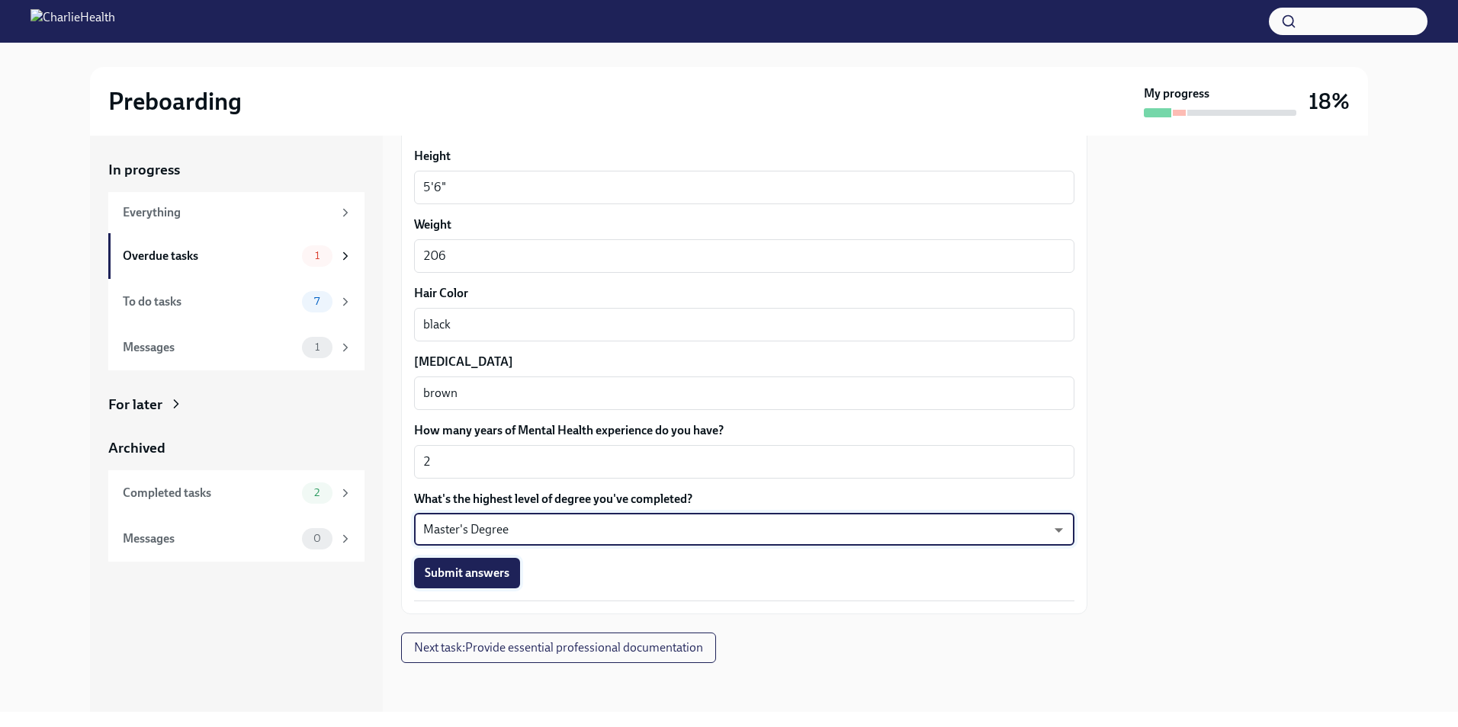
click at [506, 576] on span "Submit answers" at bounding box center [467, 573] width 85 height 15
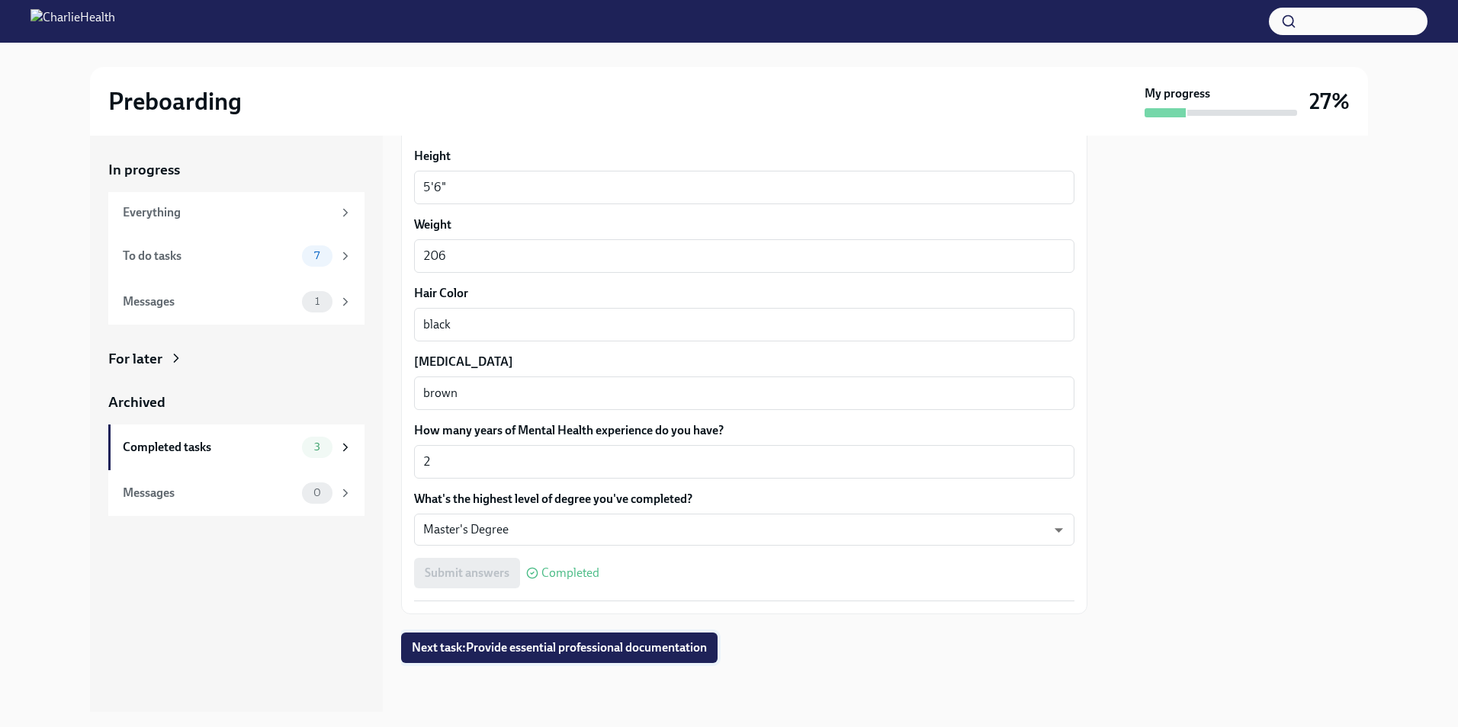
click at [530, 648] on span "Next task : Provide essential professional documentation" at bounding box center [559, 647] width 295 height 15
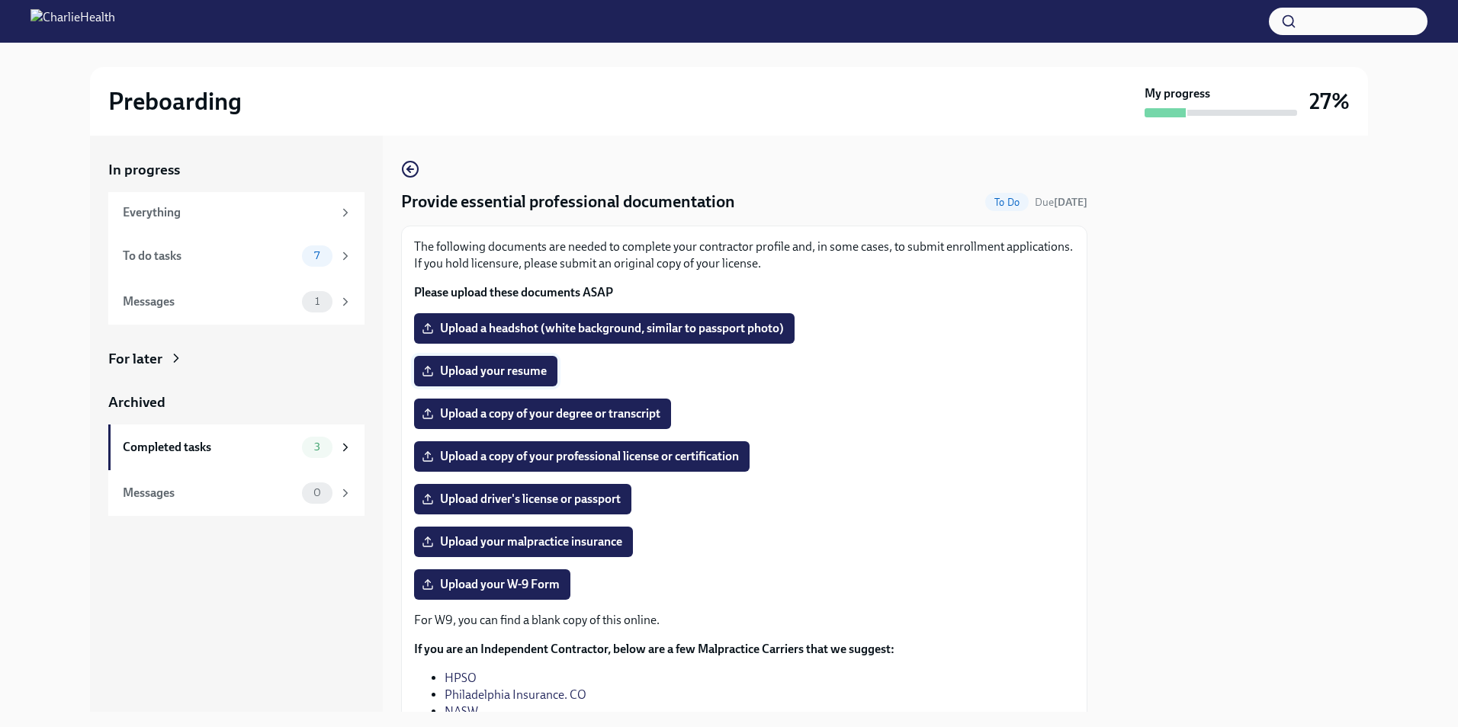
click at [488, 365] on span "Upload your resume" at bounding box center [486, 371] width 122 height 15
click at [0, 0] on input "Upload your resume" at bounding box center [0, 0] width 0 height 0
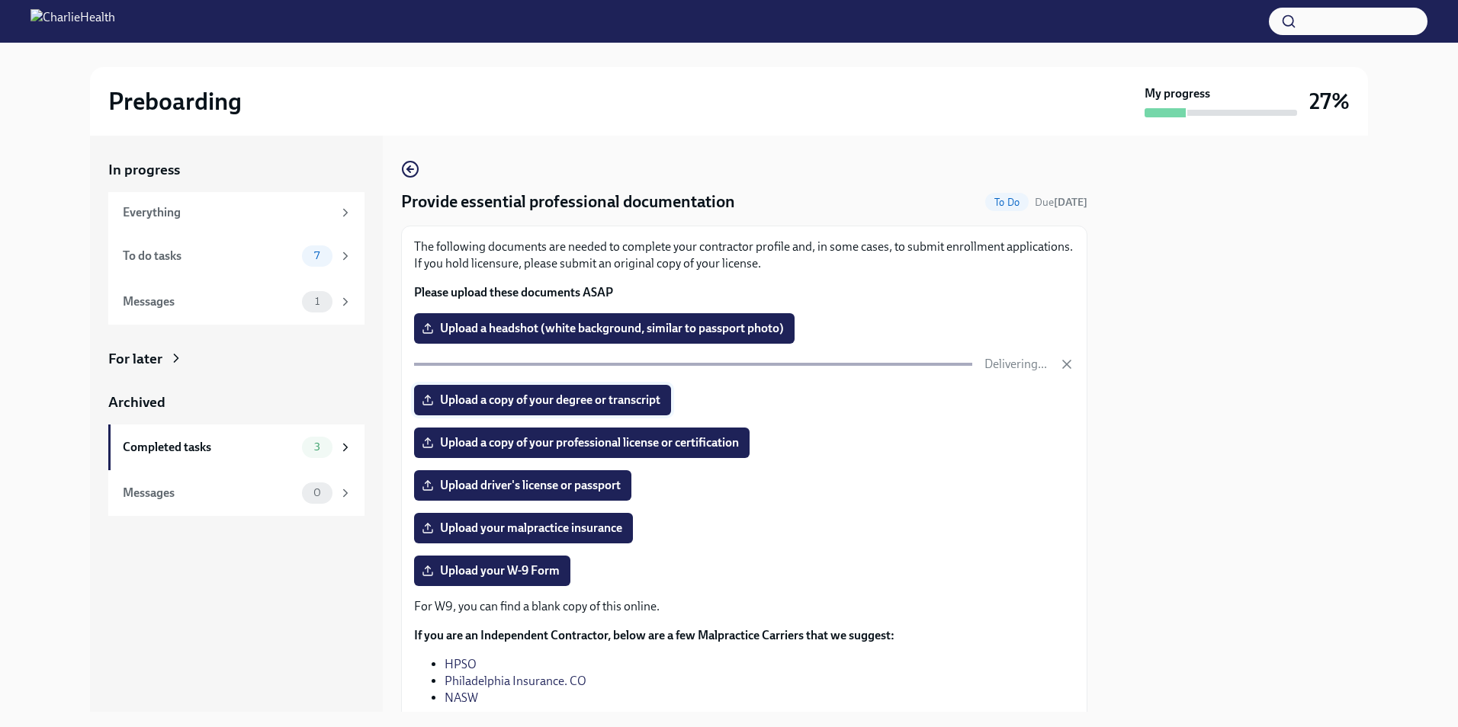
click at [566, 406] on span "Upload a copy of your degree or transcript" at bounding box center [543, 400] width 236 height 15
click at [0, 0] on input "Upload a copy of your degree or transcript" at bounding box center [0, 0] width 0 height 0
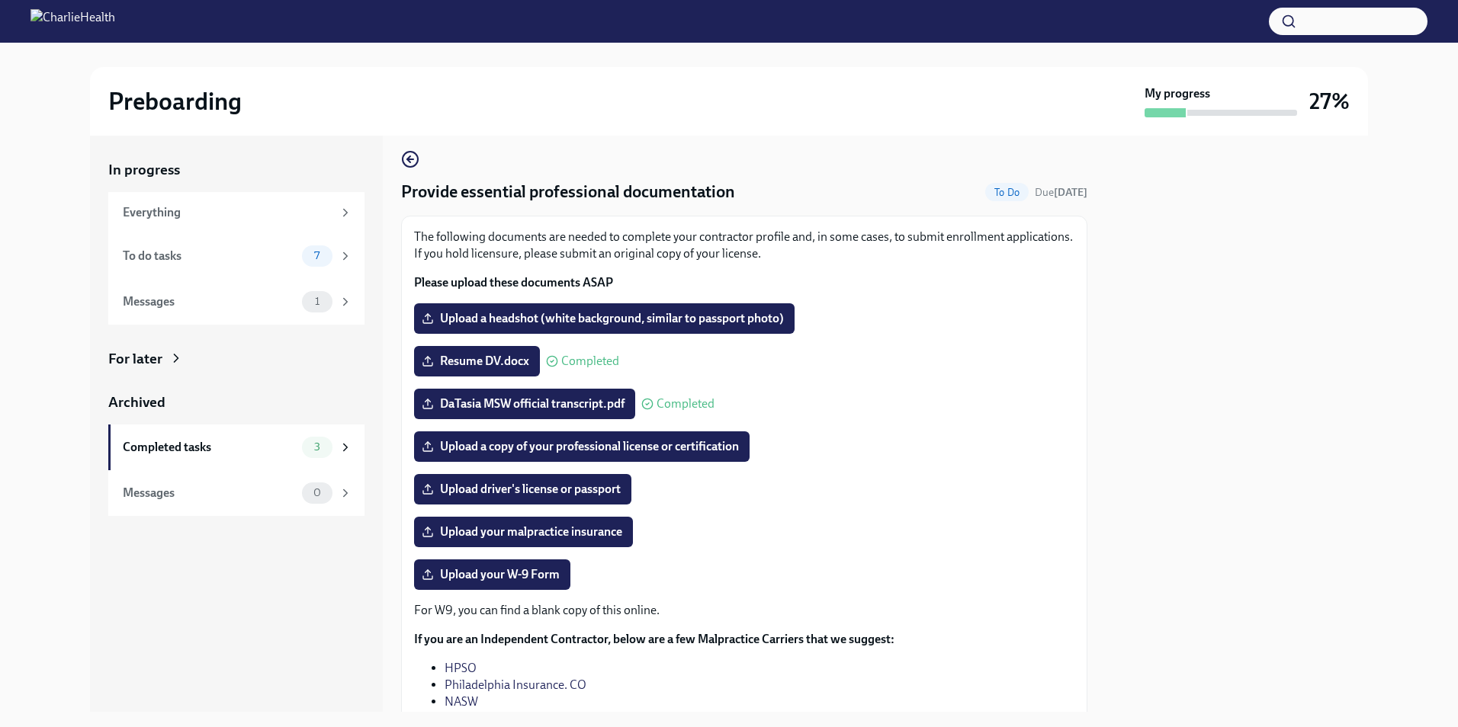
scroll to position [8, 0]
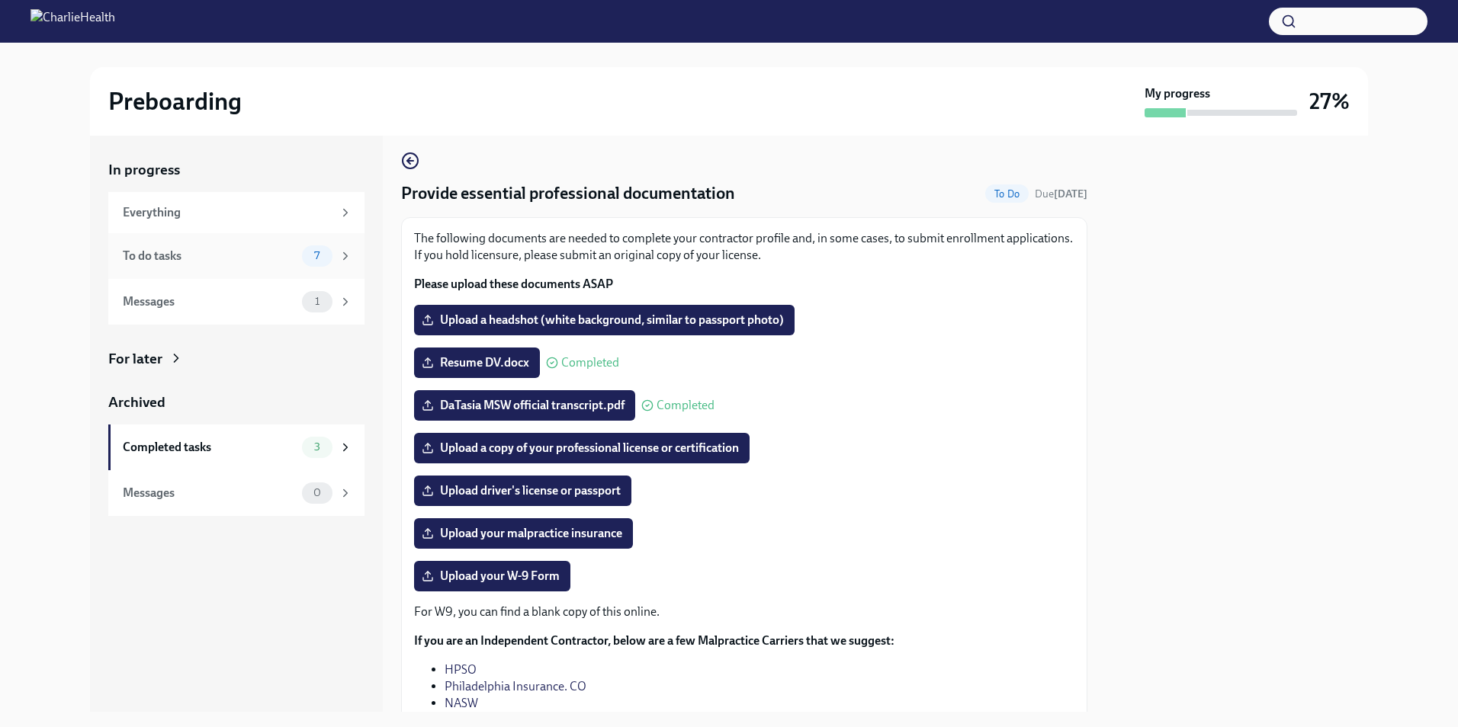
click at [351, 251] on icon at bounding box center [345, 256] width 14 height 14
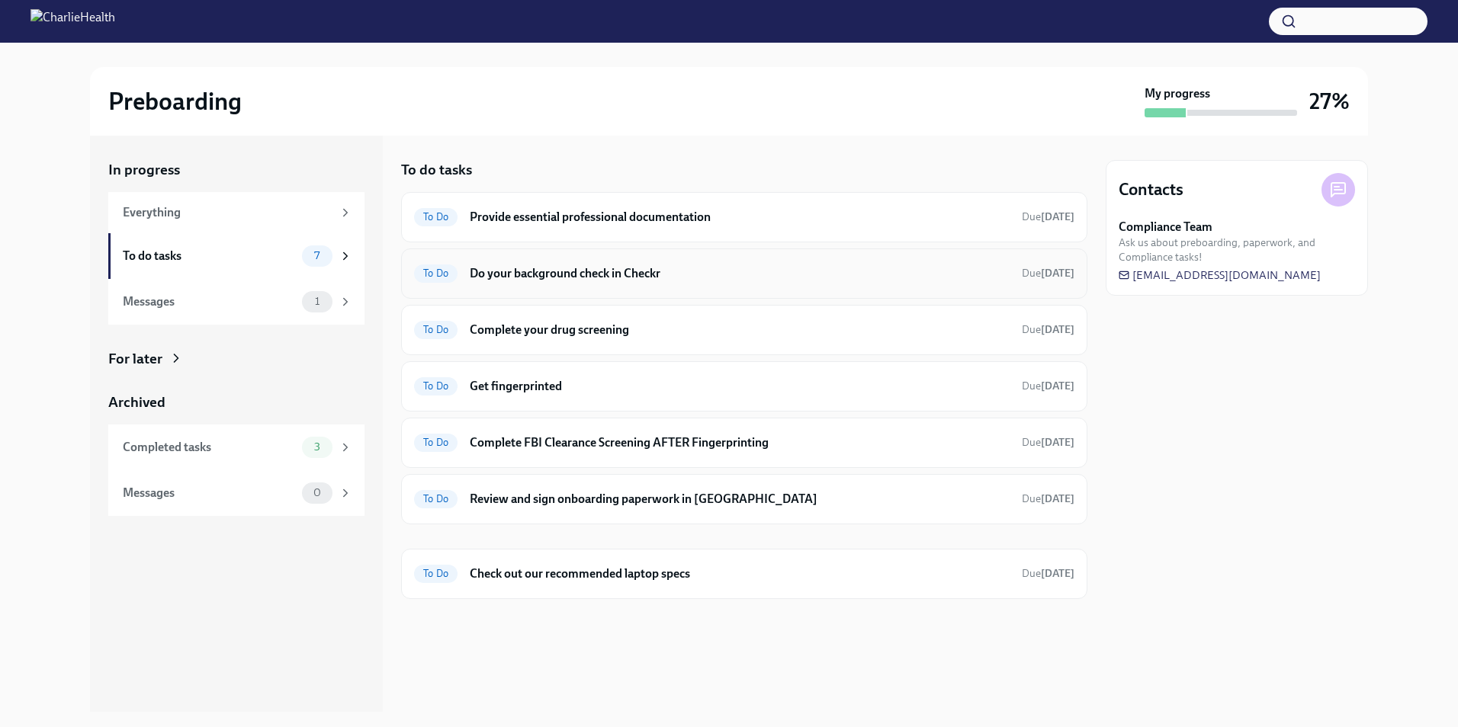
click at [688, 258] on div "To Do Do your background check in Checkr Due [DATE]" at bounding box center [744, 274] width 686 height 50
click at [442, 264] on div "To Do Do your background check in Checkr Due [DATE]" at bounding box center [744, 273] width 660 height 24
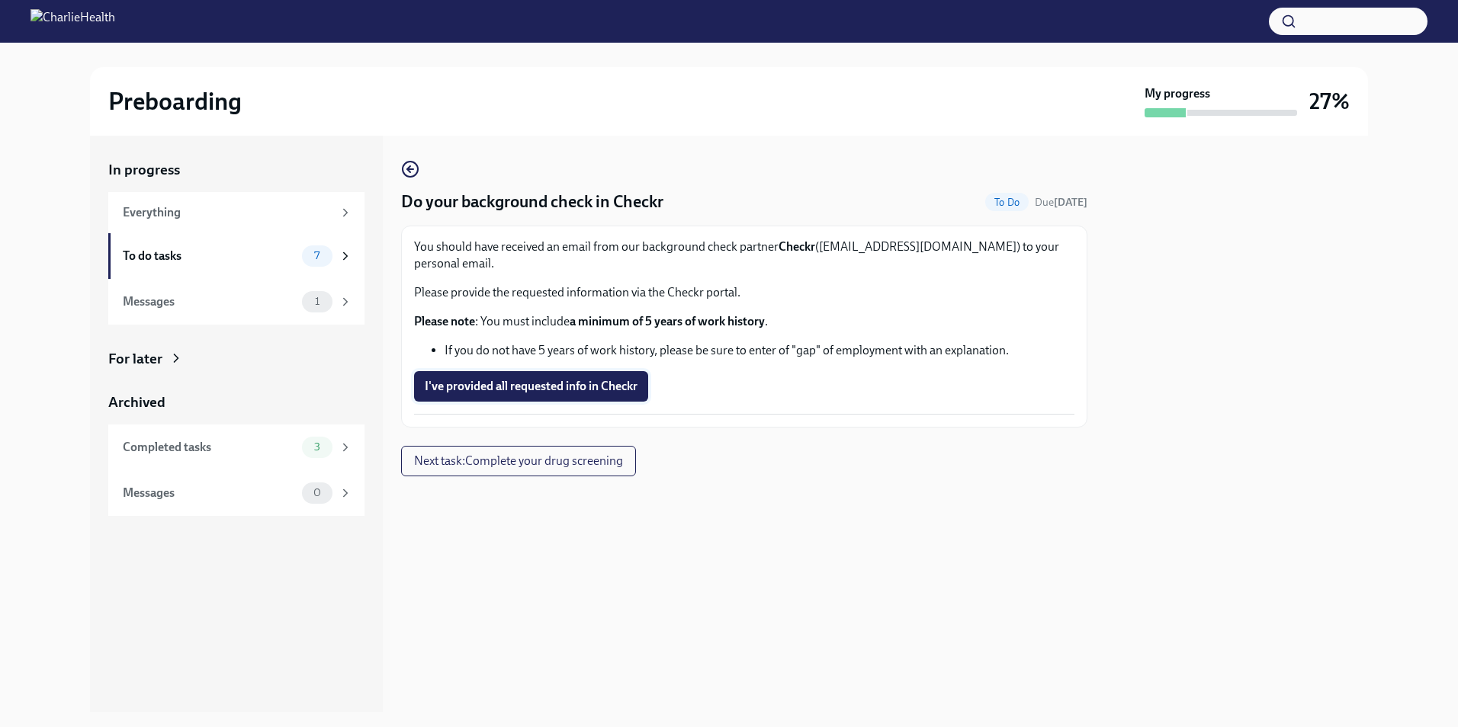
click at [560, 377] on button "I've provided all requested info in Checkr" at bounding box center [531, 386] width 234 height 30
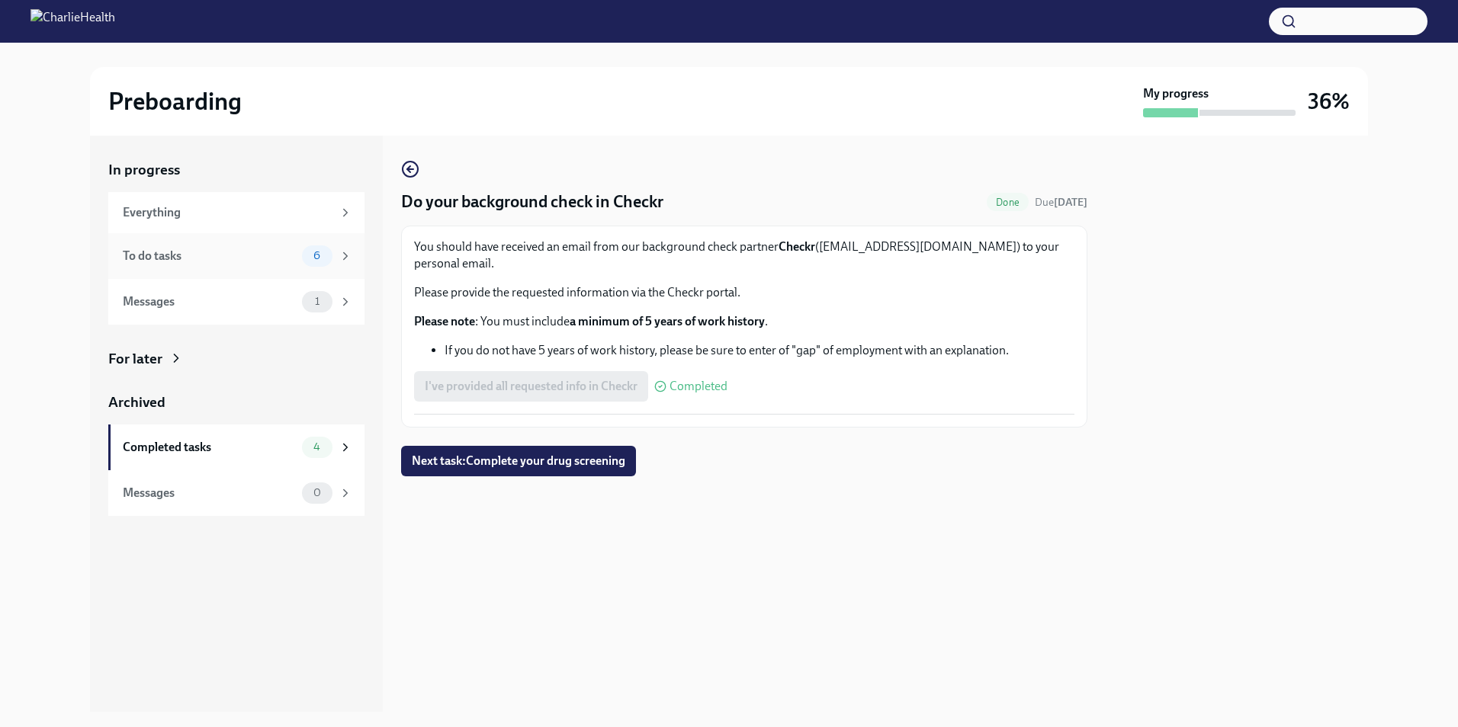
click at [181, 256] on div "To do tasks" at bounding box center [209, 256] width 173 height 17
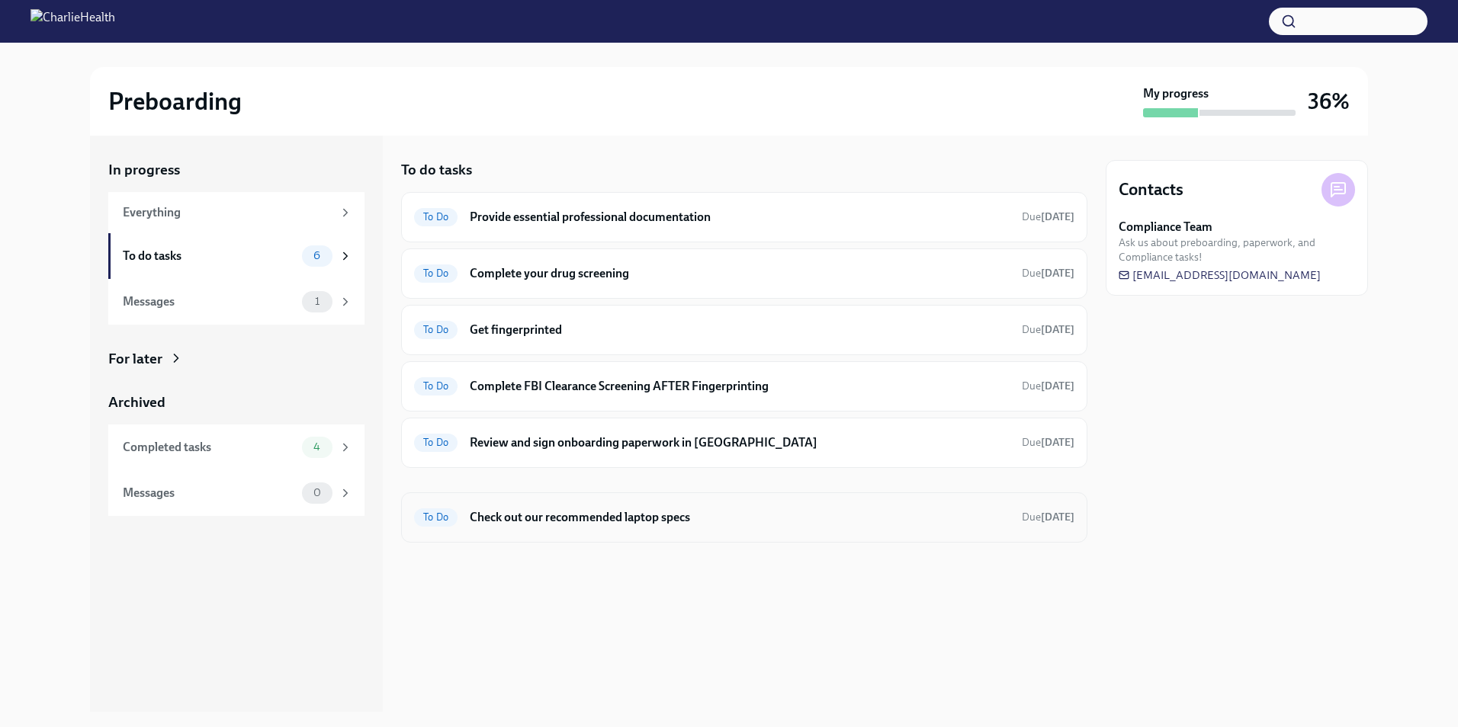
click at [546, 519] on h6 "Check out our recommended laptop specs" at bounding box center [740, 517] width 540 height 17
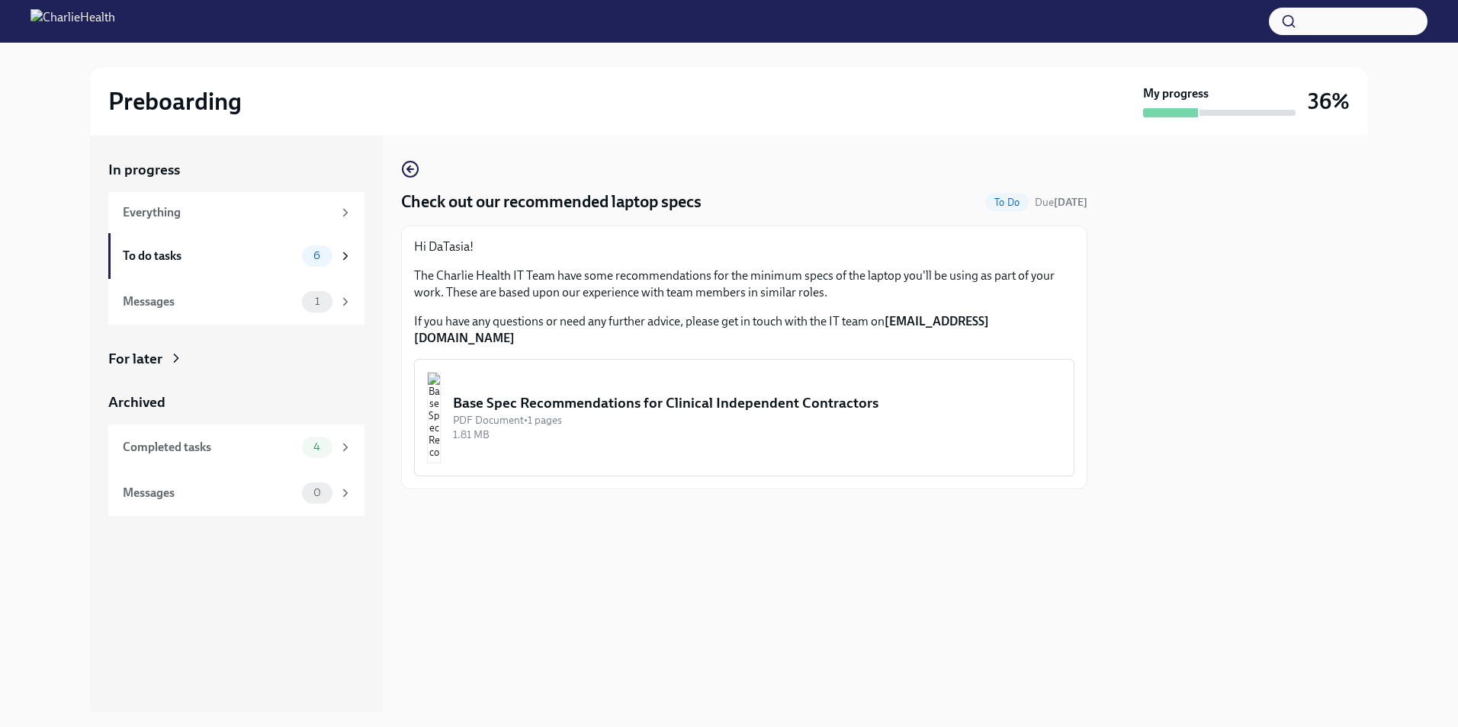
click at [554, 413] on div "PDF Document • 1 pages" at bounding box center [757, 420] width 608 height 14
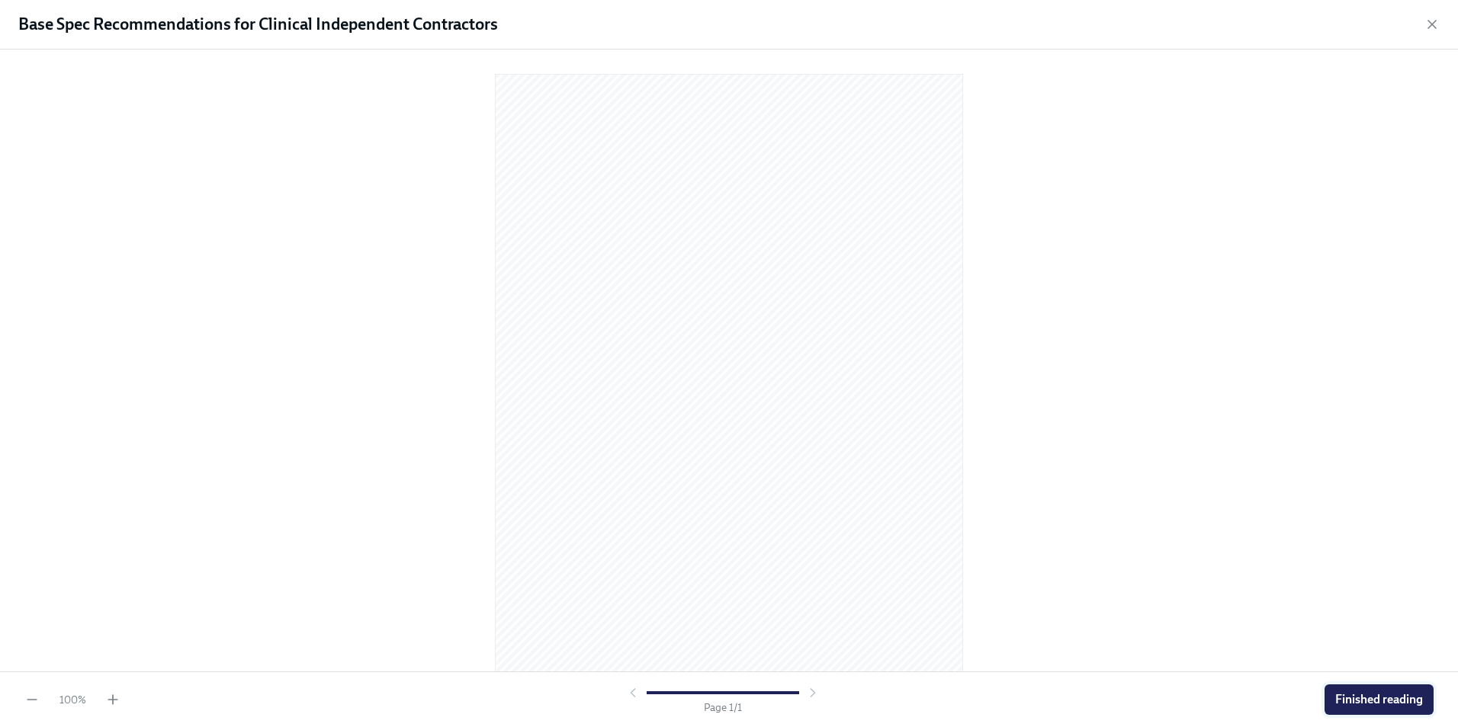
click at [1345, 693] on span "Finished reading" at bounding box center [1379, 699] width 88 height 15
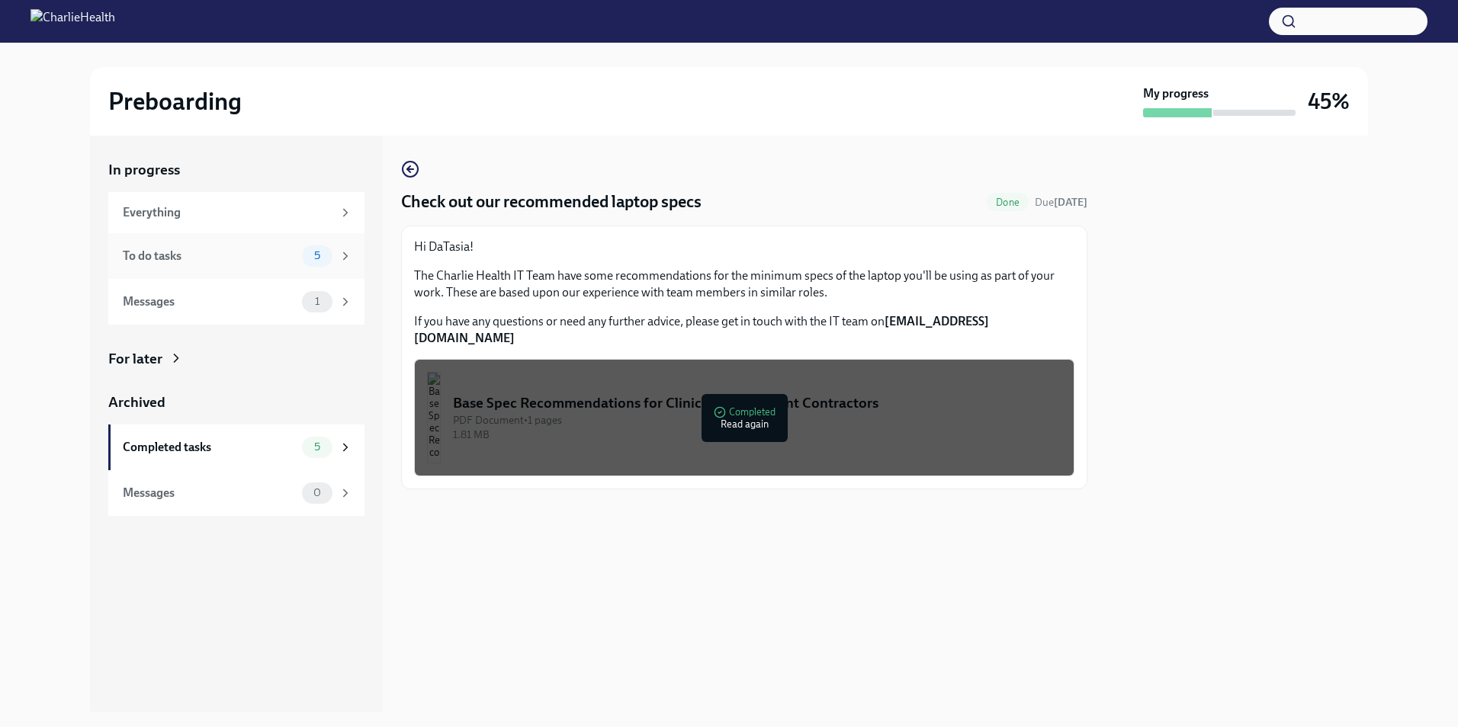
click at [281, 261] on div "To do tasks" at bounding box center [209, 256] width 173 height 17
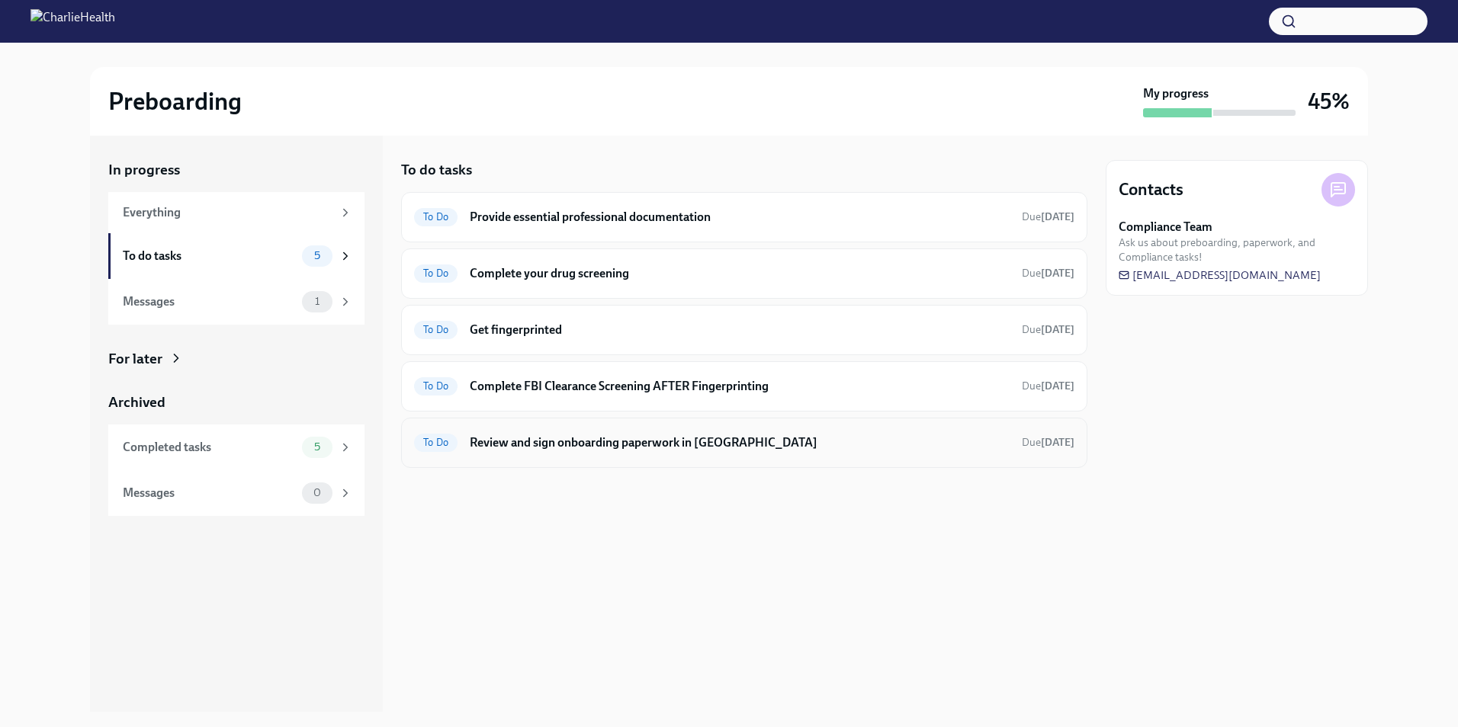
click at [510, 444] on h6 "Review and sign onboarding paperwork in [GEOGRAPHIC_DATA]" at bounding box center [740, 443] width 540 height 17
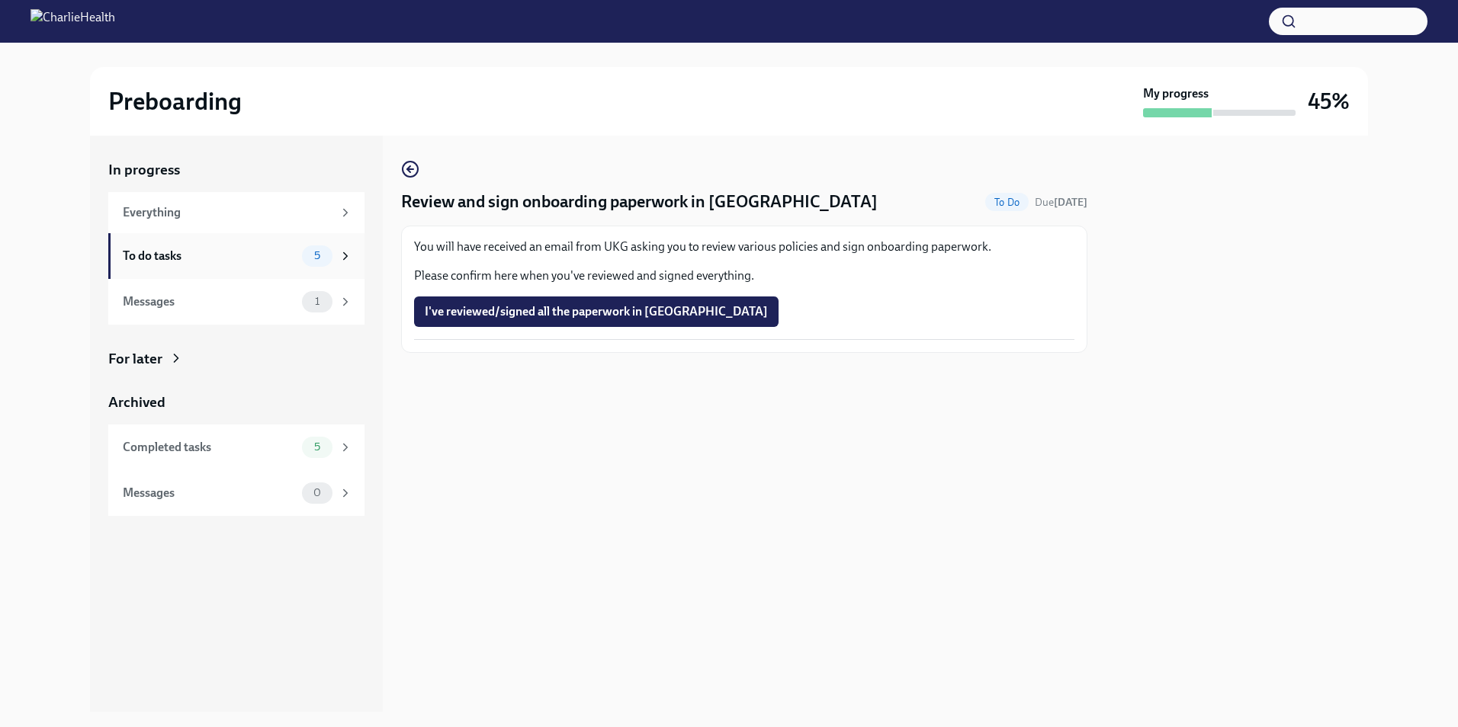
click at [173, 245] on div "To do tasks 5" at bounding box center [237, 255] width 229 height 21
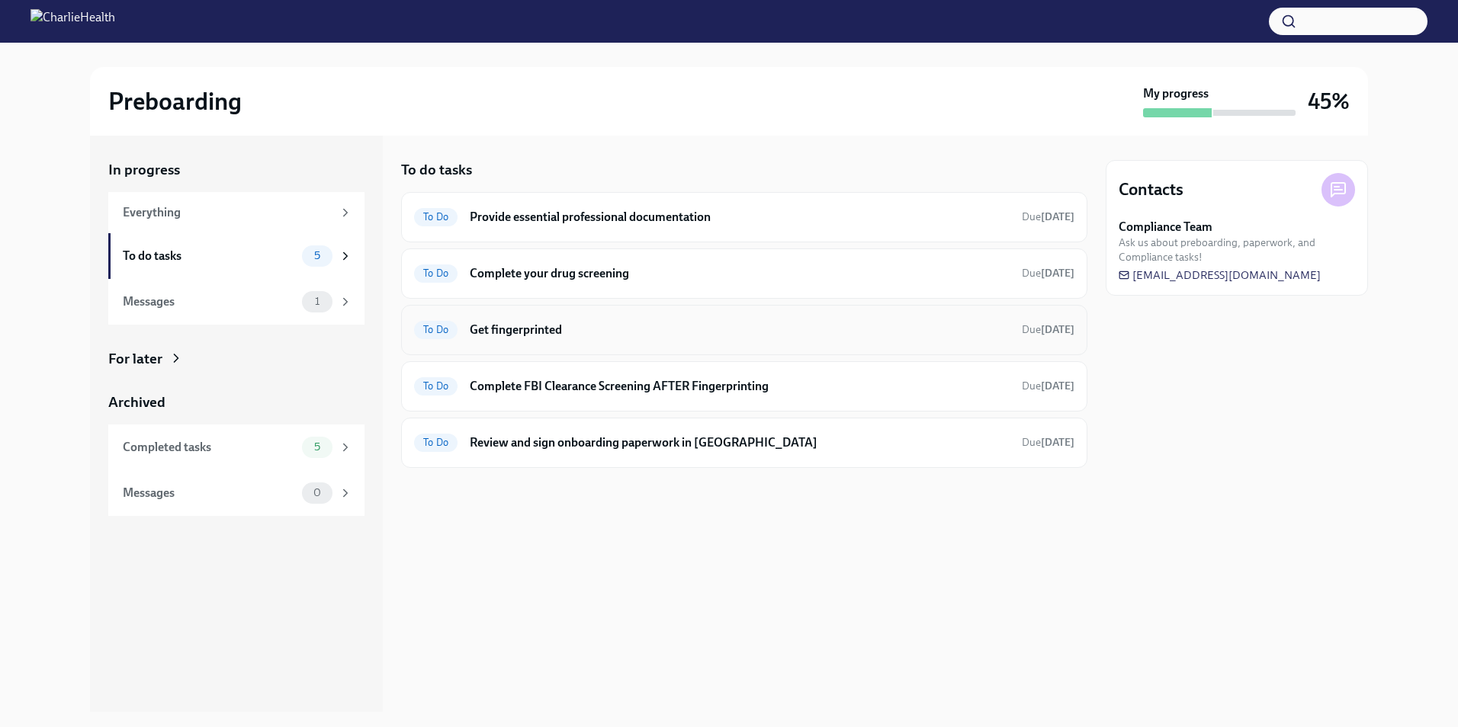
click at [601, 338] on div "To Do Get fingerprinted Due [DATE]" at bounding box center [744, 330] width 660 height 24
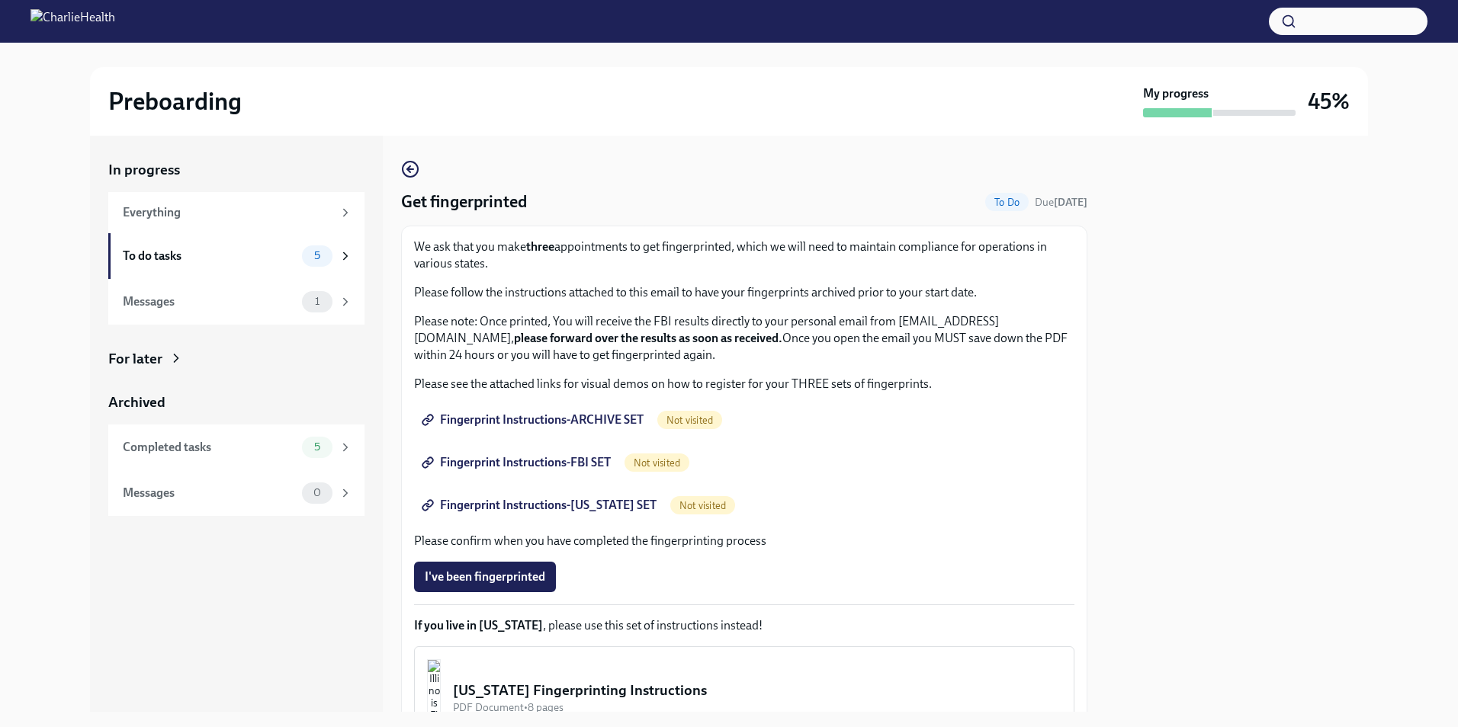
click at [621, 422] on span "Fingerprint Instructions-ARCHIVE SET" at bounding box center [534, 419] width 219 height 15
click at [528, 454] on link "Fingerprint Instructions-FBI SET" at bounding box center [517, 462] width 207 height 30
click at [585, 507] on span "Fingerprint Instructions-[US_STATE] SET" at bounding box center [541, 505] width 232 height 15
click at [350, 261] on icon at bounding box center [345, 256] width 14 height 14
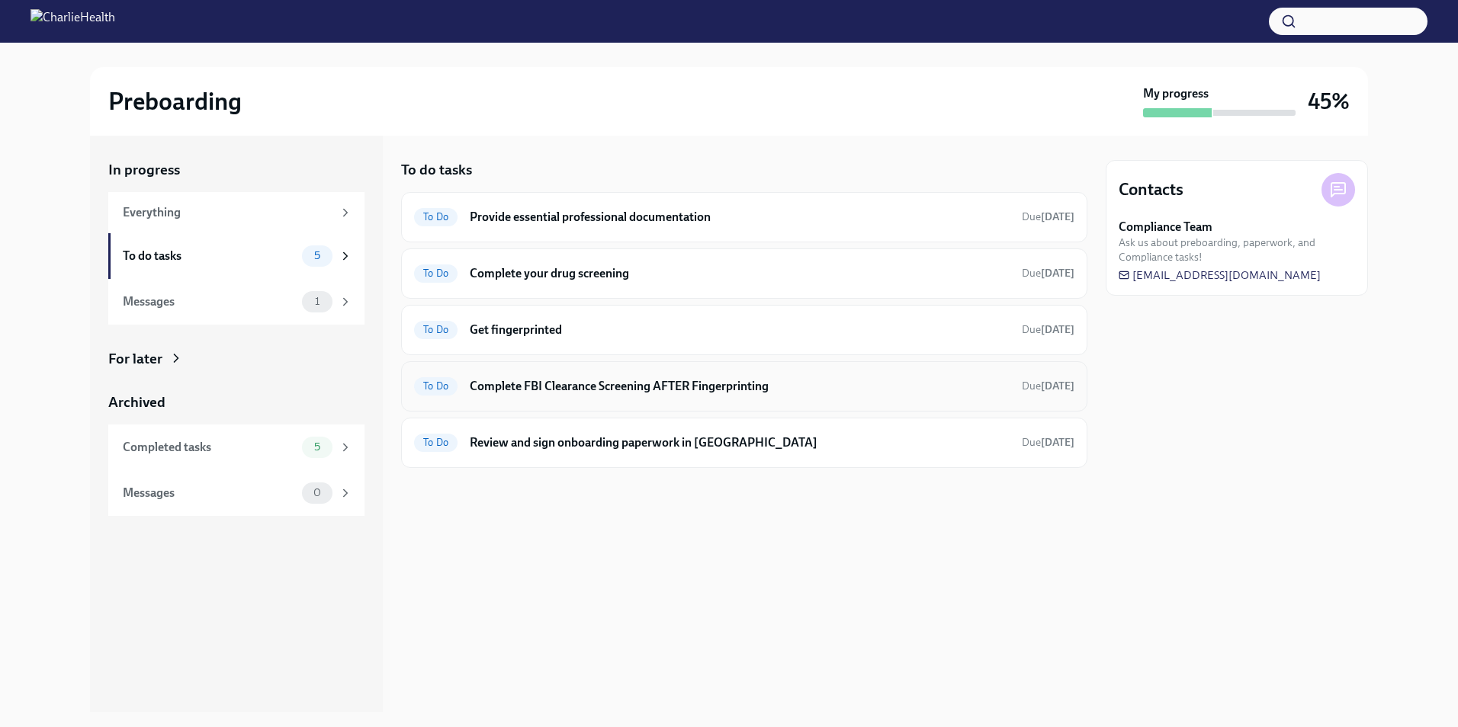
click at [522, 392] on h6 "Complete FBI Clearance Screening AFTER Fingerprinting" at bounding box center [740, 386] width 540 height 17
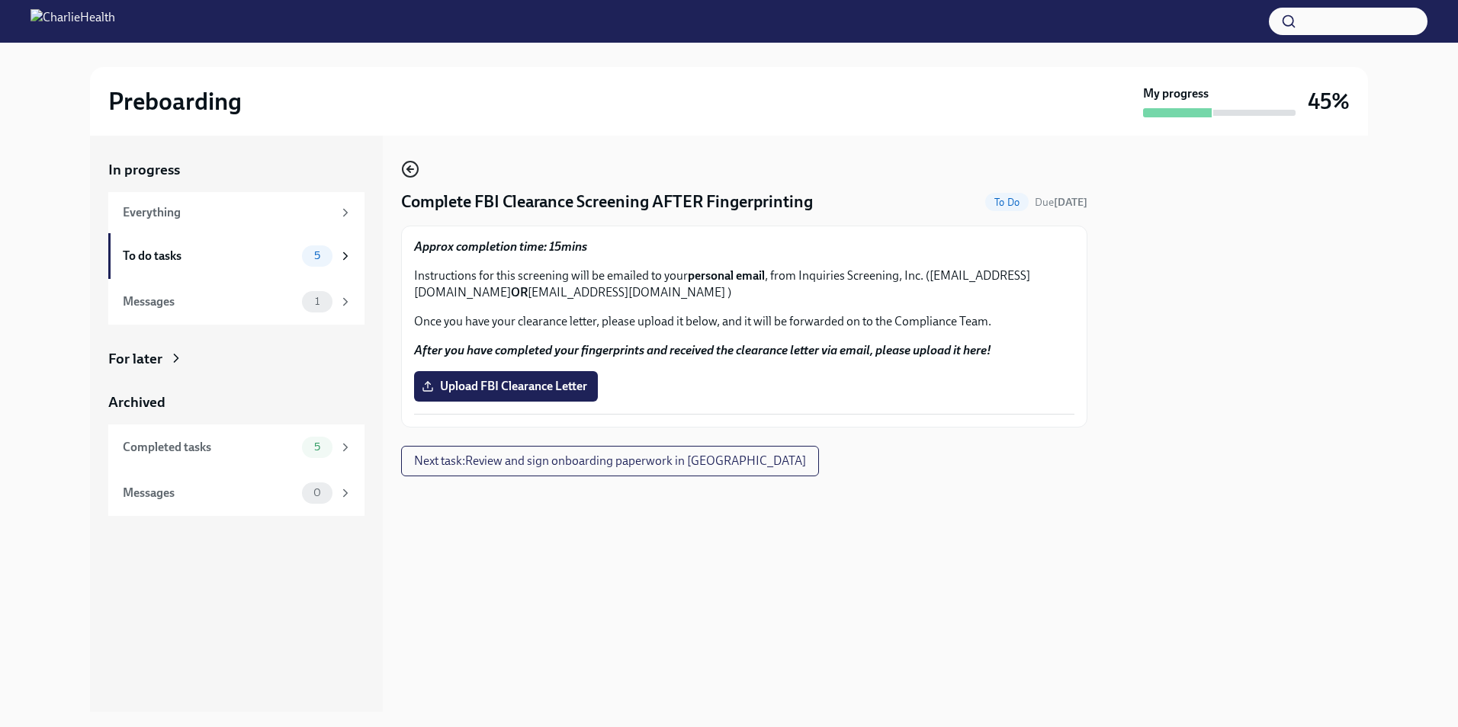
click at [406, 170] on icon "button" at bounding box center [410, 169] width 18 height 18
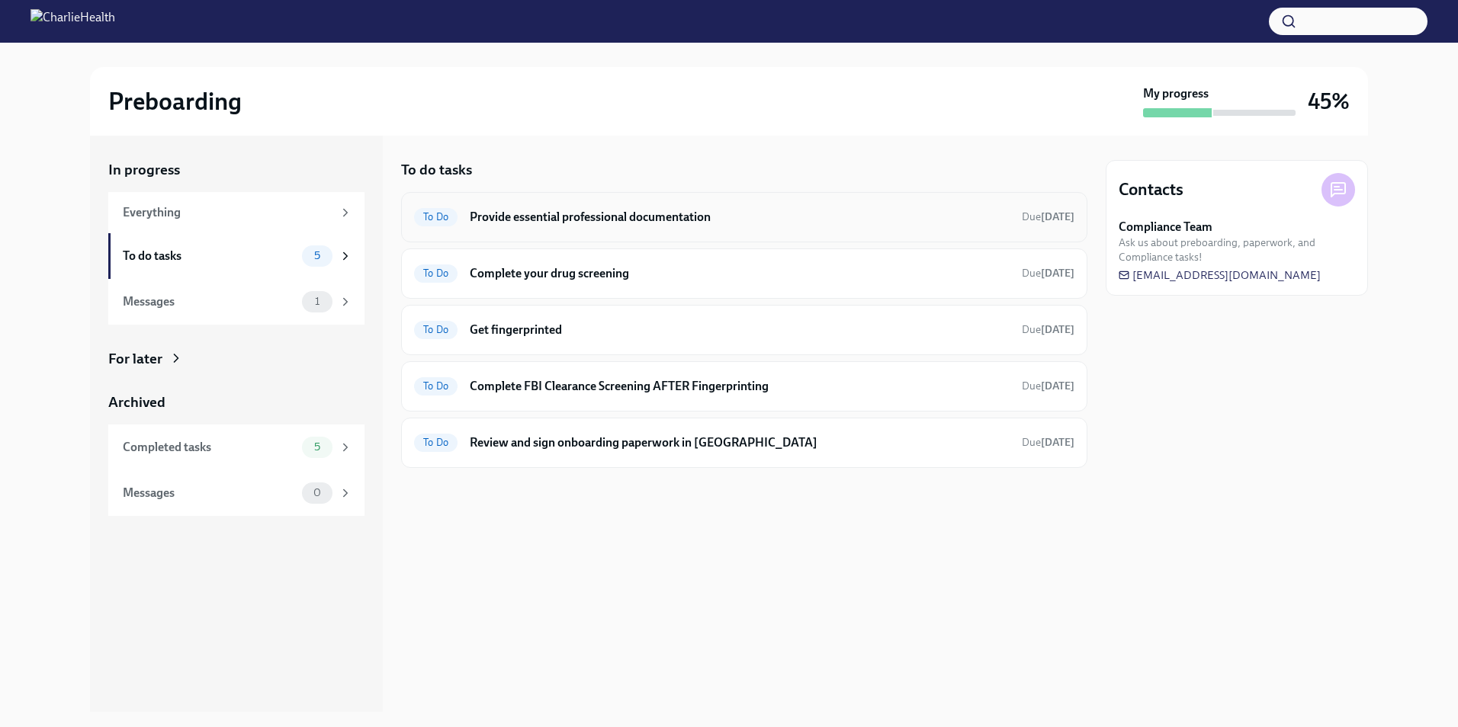
click at [652, 216] on h6 "Provide essential professional documentation" at bounding box center [740, 217] width 540 height 17
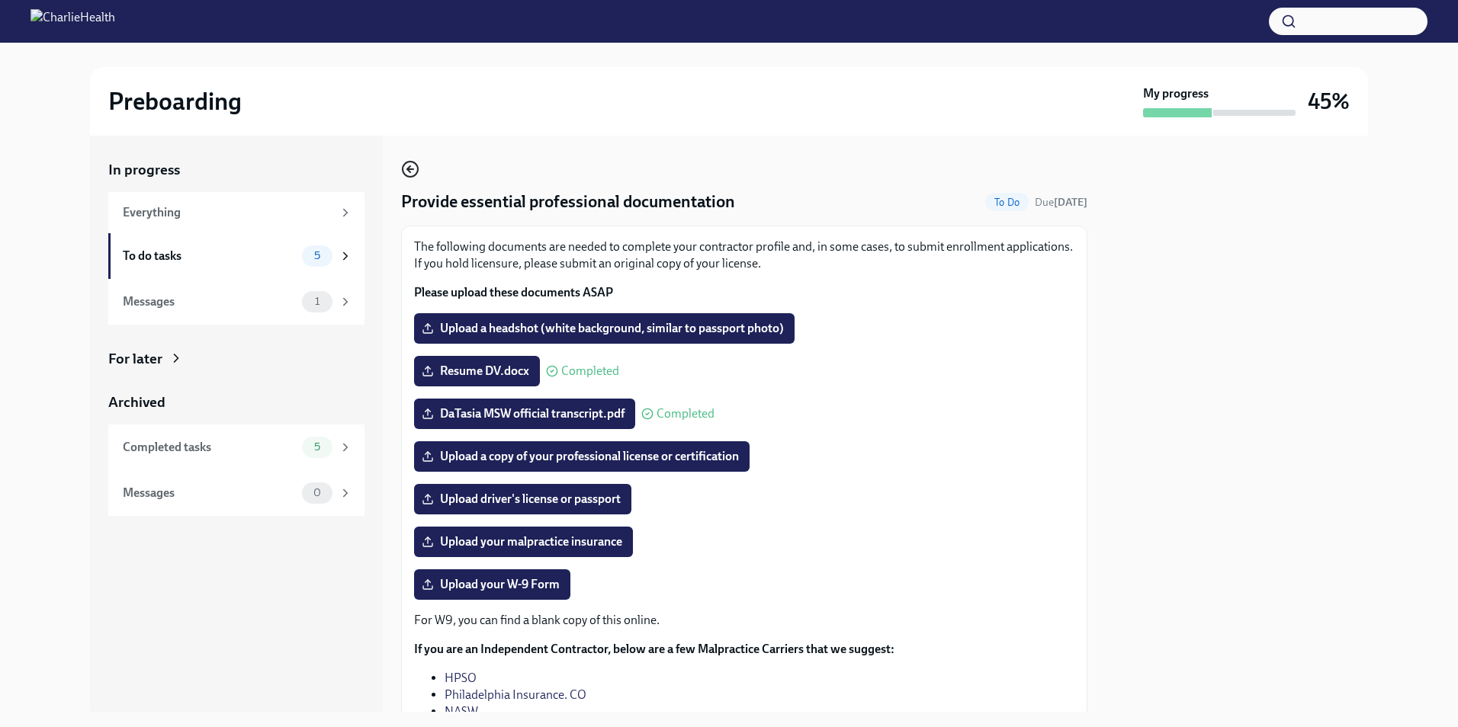
click at [402, 162] on icon "button" at bounding box center [410, 169] width 18 height 18
